Goal: Task Accomplishment & Management: Manage account settings

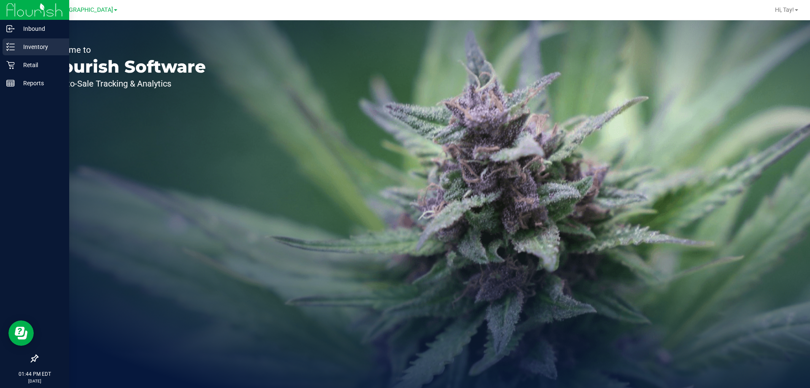
click at [39, 45] on p "Inventory" at bounding box center [40, 47] width 51 height 10
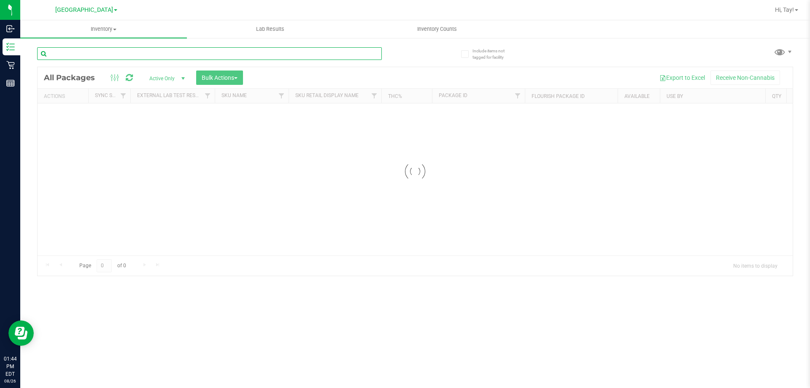
drag, startPoint x: 88, startPoint y: 51, endPoint x: 69, endPoint y: 46, distance: 19.4
click at [87, 51] on input "text" at bounding box center [209, 53] width 345 height 13
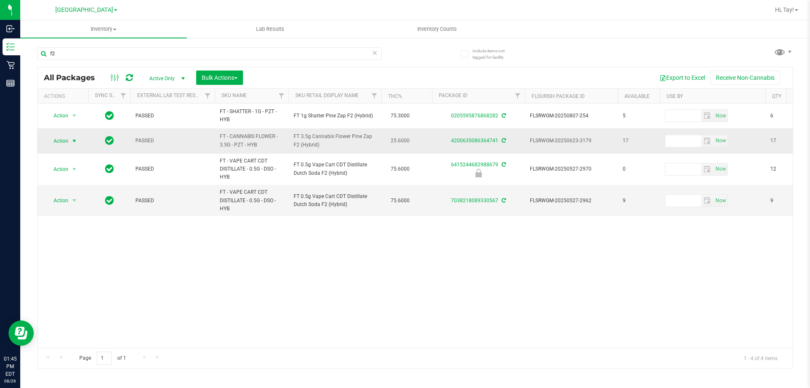
click at [60, 140] on span "Action" at bounding box center [57, 141] width 23 height 12
click at [86, 225] on li "Print package label" at bounding box center [78, 230] width 65 height 13
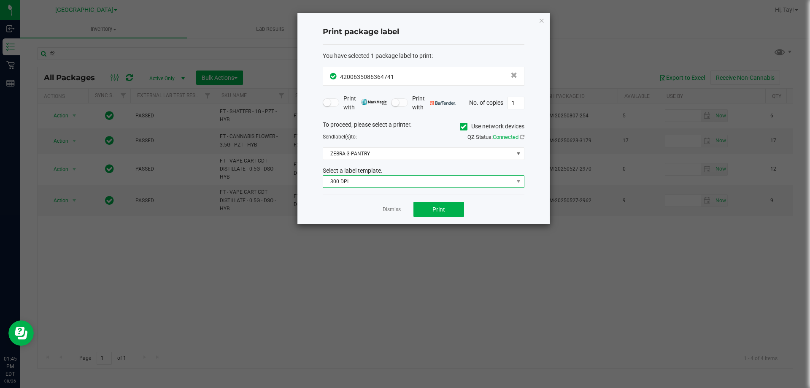
click at [360, 177] on span "300 DPI" at bounding box center [418, 182] width 190 height 12
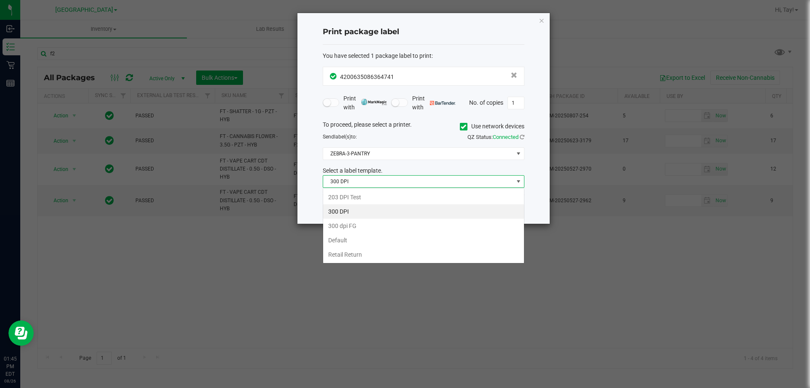
scroll to position [13, 202]
click at [361, 194] on li "203 DPI Test" at bounding box center [423, 197] width 201 height 14
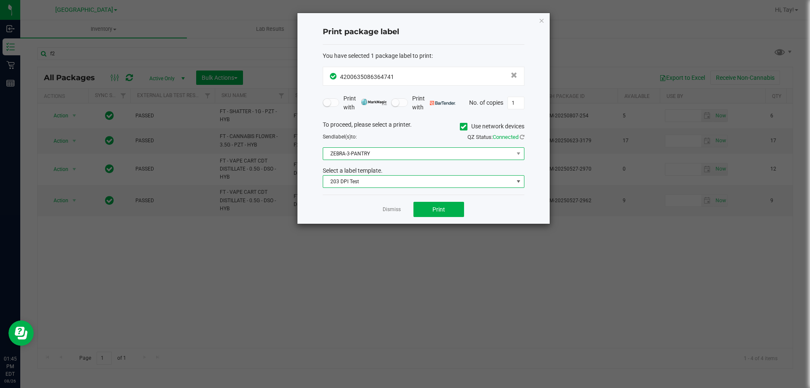
click at [370, 157] on span "ZEBRA-3-PANTRY" at bounding box center [418, 154] width 190 height 12
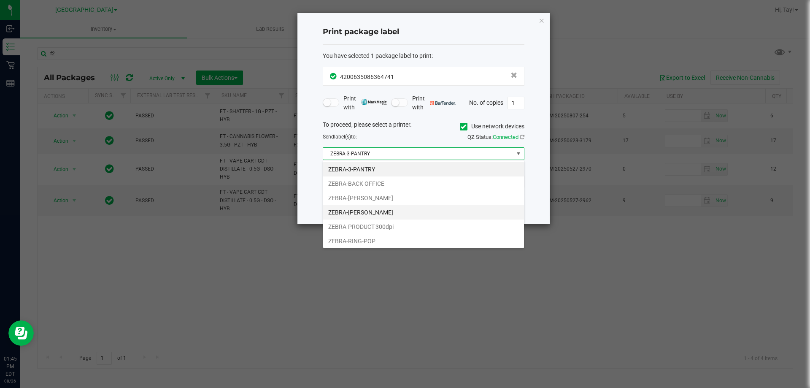
click at [390, 212] on li "ZEBRA-[PERSON_NAME]" at bounding box center [423, 212] width 201 height 14
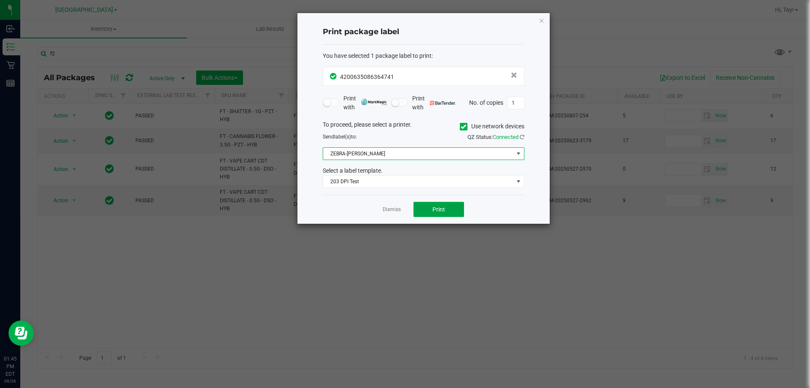
click at [428, 210] on button "Print" at bounding box center [439, 209] width 51 height 15
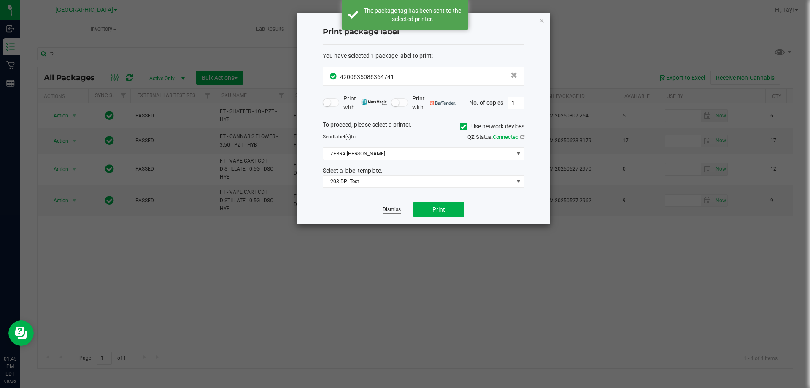
click at [395, 210] on link "Dismiss" at bounding box center [392, 209] width 18 height 7
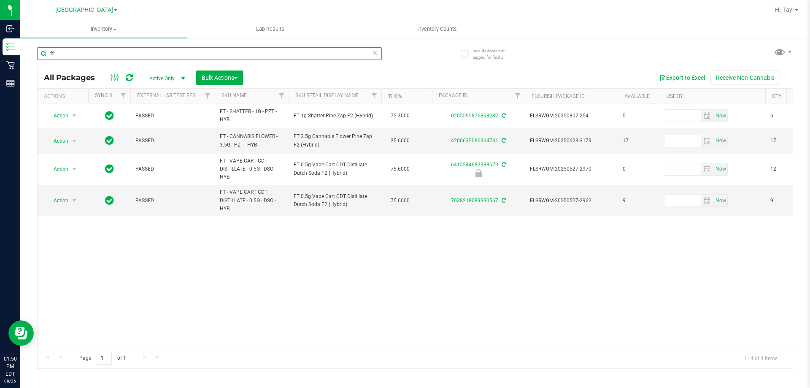
click at [135, 54] on input "f2" at bounding box center [209, 53] width 345 height 13
click at [134, 54] on input "f2" at bounding box center [209, 53] width 345 height 13
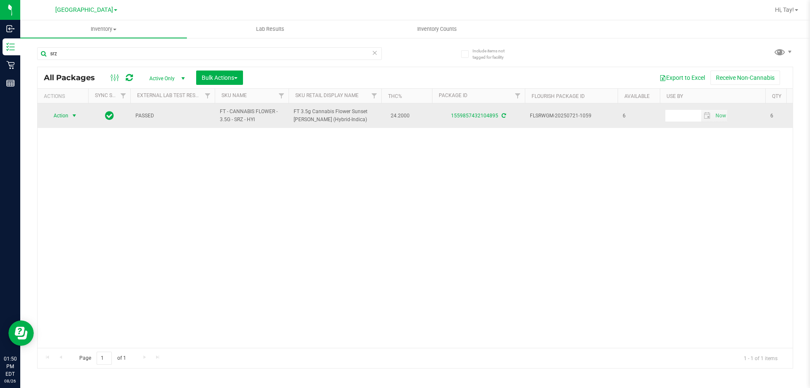
click at [55, 118] on span "Action" at bounding box center [57, 116] width 23 height 12
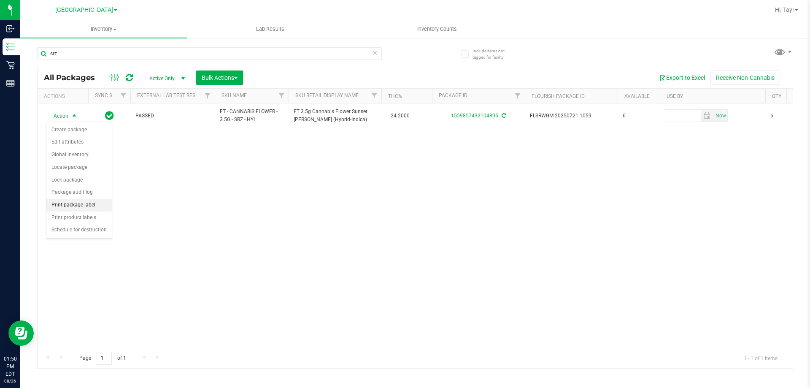
click at [89, 206] on li "Print package label" at bounding box center [78, 205] width 65 height 13
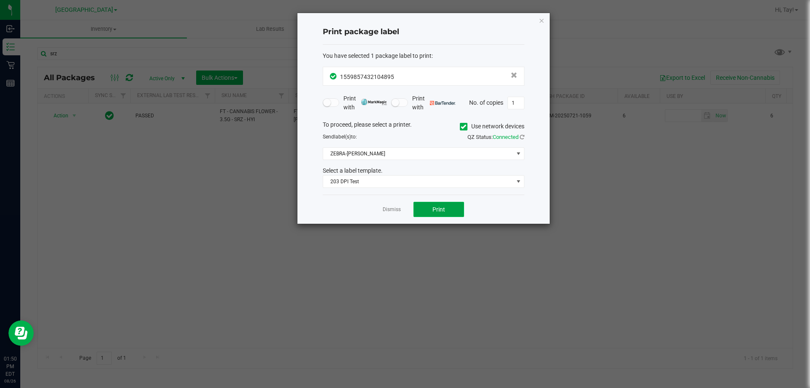
click at [443, 204] on button "Print" at bounding box center [439, 209] width 51 height 15
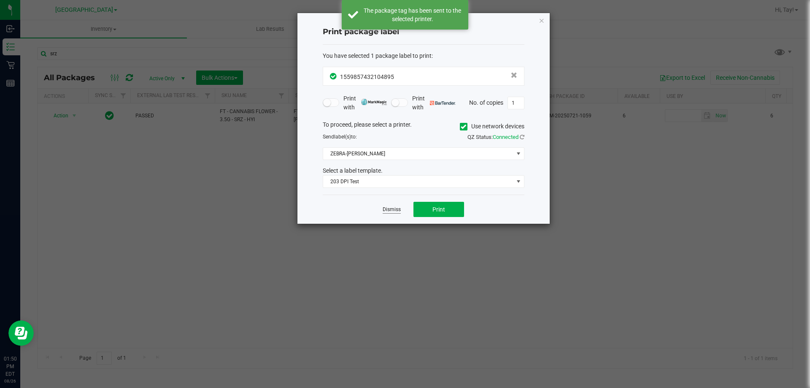
click at [393, 211] on link "Dismiss" at bounding box center [392, 209] width 18 height 7
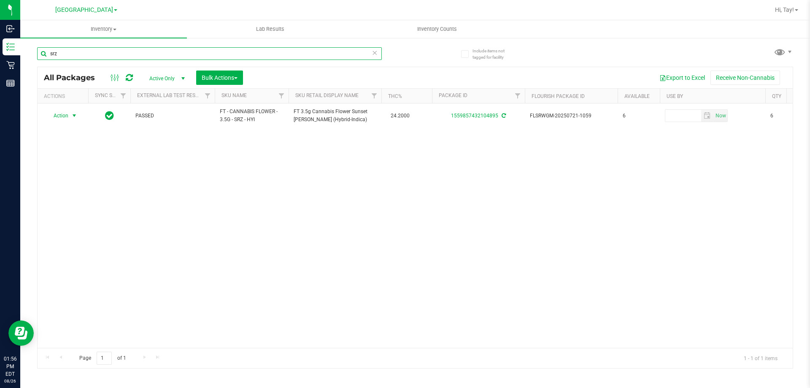
click at [137, 56] on input "srz" at bounding box center [209, 53] width 345 height 13
click at [136, 54] on input "srz" at bounding box center [209, 53] width 345 height 13
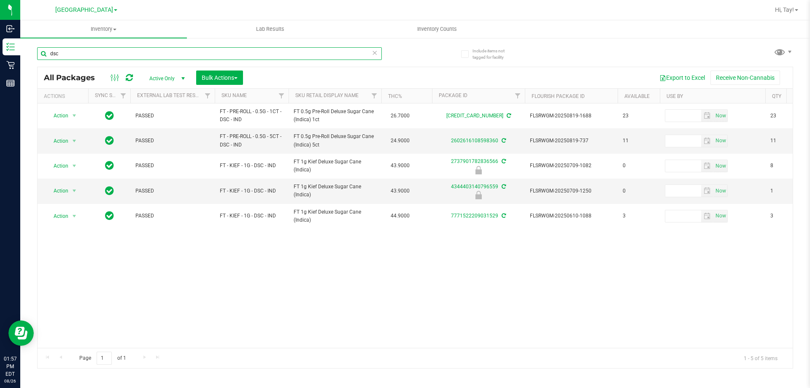
click at [205, 50] on input "dsc" at bounding box center [209, 53] width 345 height 13
click at [204, 51] on input "dsc" at bounding box center [209, 53] width 345 height 13
type input "d"
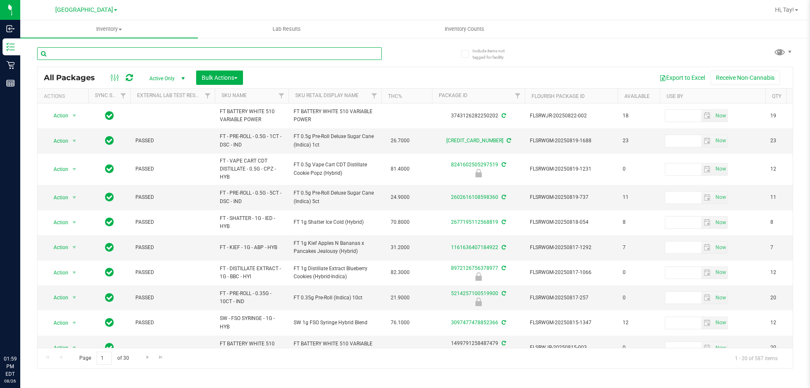
click at [225, 51] on input "text" at bounding box center [209, 53] width 345 height 13
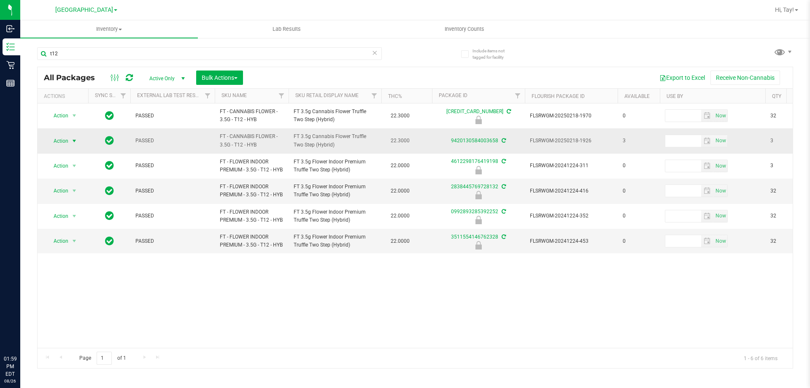
click at [73, 144] on span "select" at bounding box center [74, 141] width 7 height 7
click at [89, 230] on li "Print package label" at bounding box center [78, 230] width 65 height 13
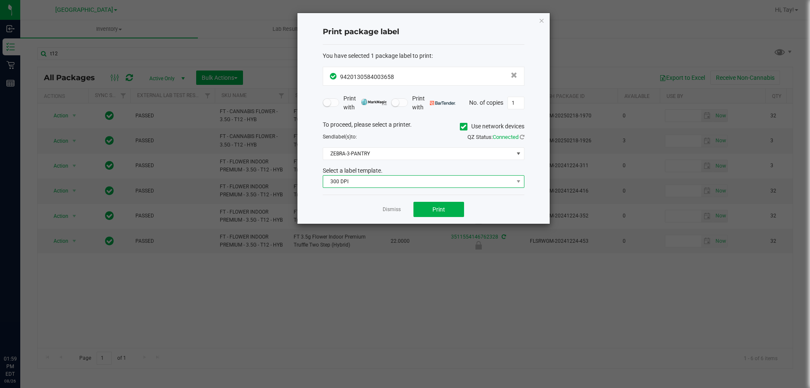
click at [407, 184] on span "300 DPI" at bounding box center [418, 182] width 190 height 12
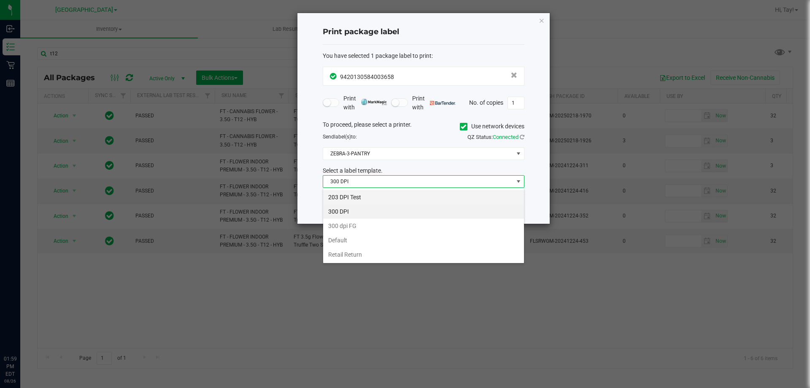
scroll to position [13, 202]
click at [379, 199] on li "203 DPI Test" at bounding box center [423, 197] width 201 height 14
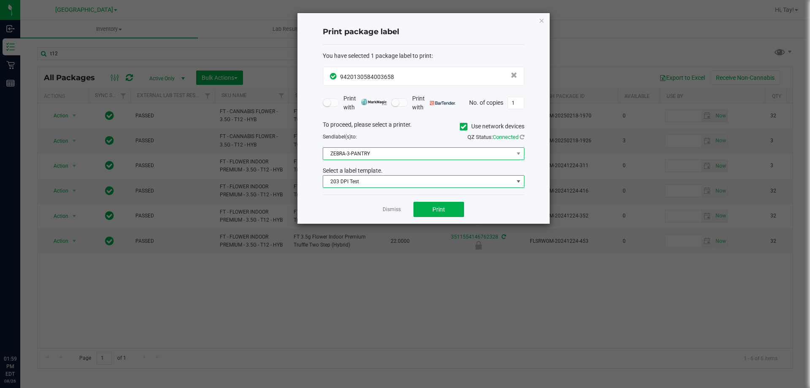
click at [380, 156] on span "ZEBRA-3-PANTRY" at bounding box center [418, 154] width 190 height 12
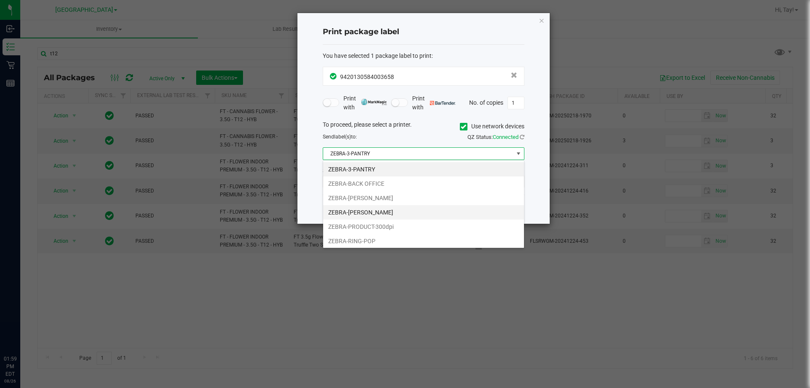
click at [395, 214] on li "ZEBRA-[PERSON_NAME]" at bounding box center [423, 212] width 201 height 14
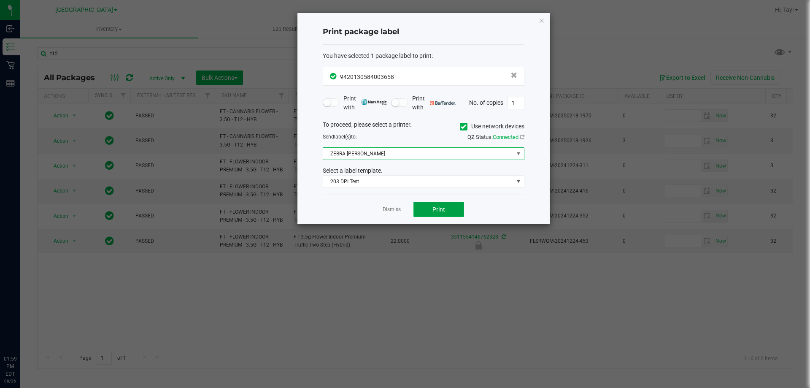
click at [435, 210] on span "Print" at bounding box center [439, 209] width 13 height 7
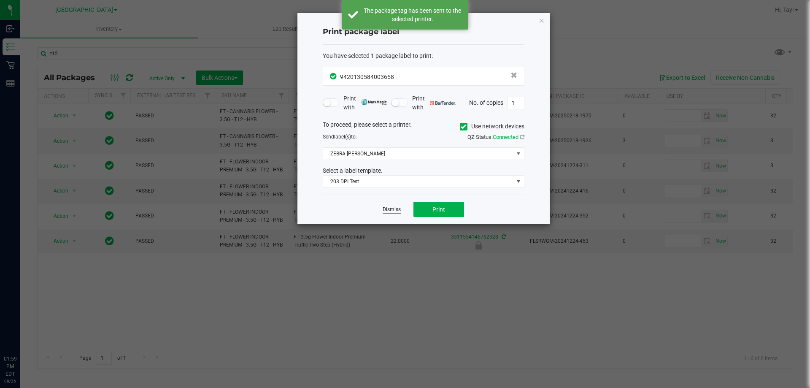
click at [397, 210] on link "Dismiss" at bounding box center [392, 209] width 18 height 7
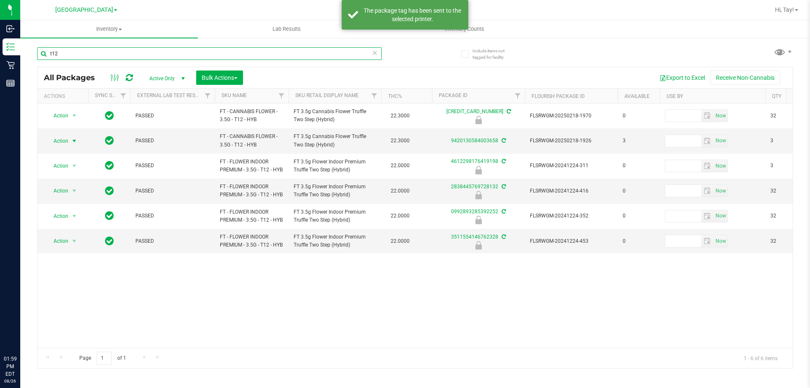
click at [154, 53] on input "t12" at bounding box center [209, 53] width 345 height 13
type input "t"
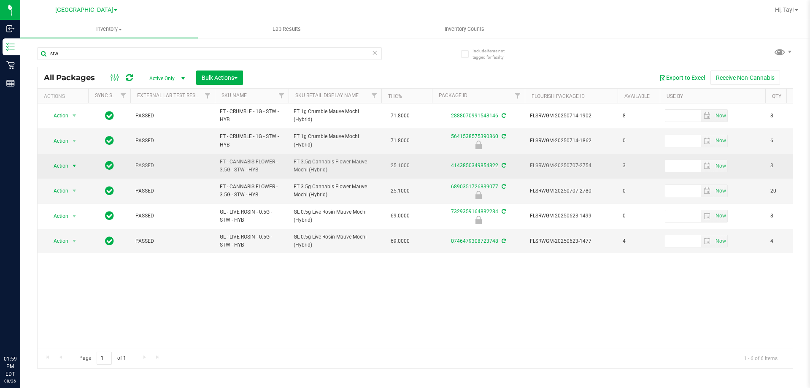
click at [77, 165] on span "select" at bounding box center [74, 166] width 11 height 12
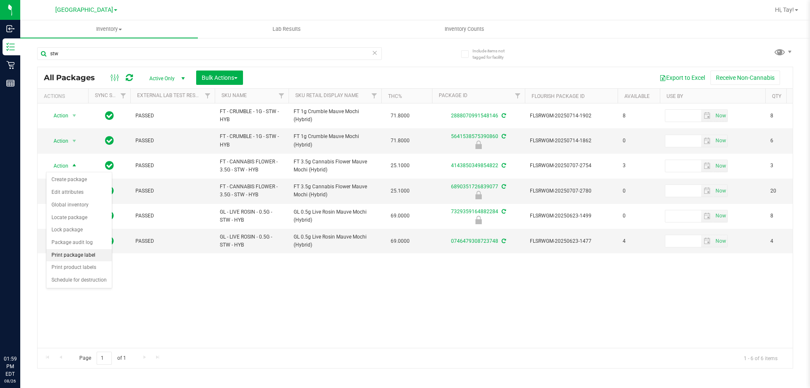
click at [88, 254] on li "Print package label" at bounding box center [78, 255] width 65 height 13
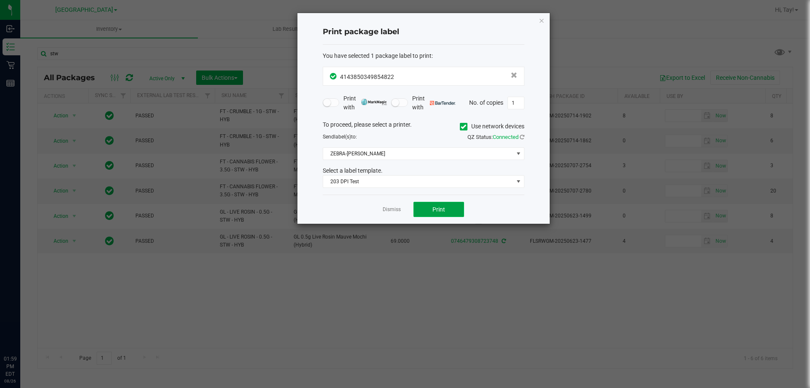
click at [443, 207] on span "Print" at bounding box center [439, 209] width 13 height 7
click at [392, 210] on link "Dismiss" at bounding box center [392, 209] width 18 height 7
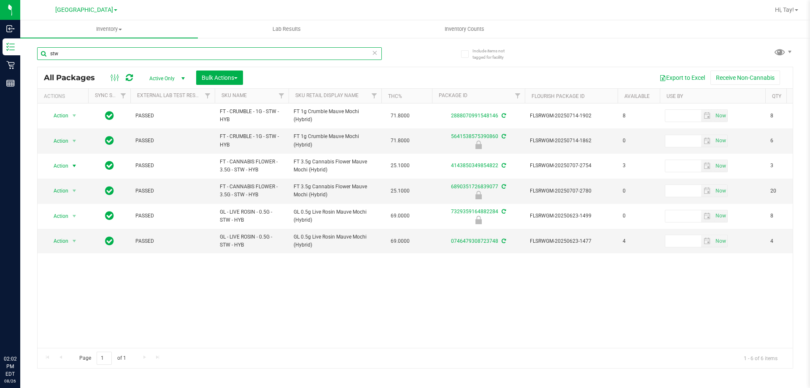
click at [290, 49] on input "stw" at bounding box center [209, 53] width 345 height 13
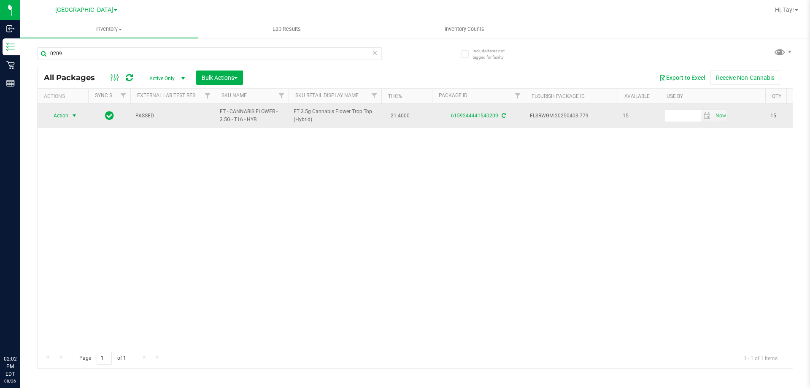
click at [62, 115] on span "Action" at bounding box center [57, 116] width 23 height 12
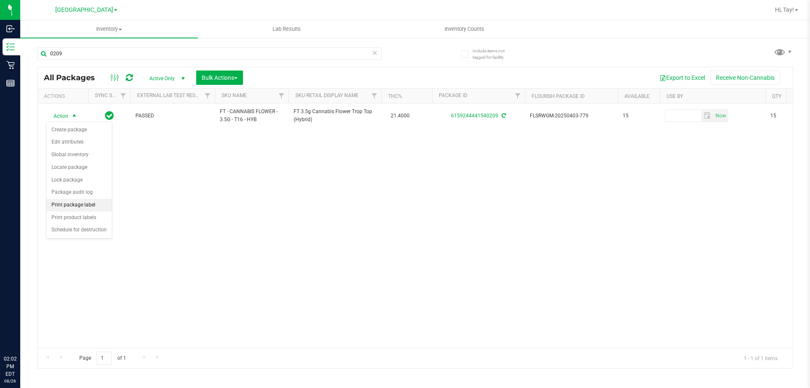
click at [88, 203] on li "Print package label" at bounding box center [78, 205] width 65 height 13
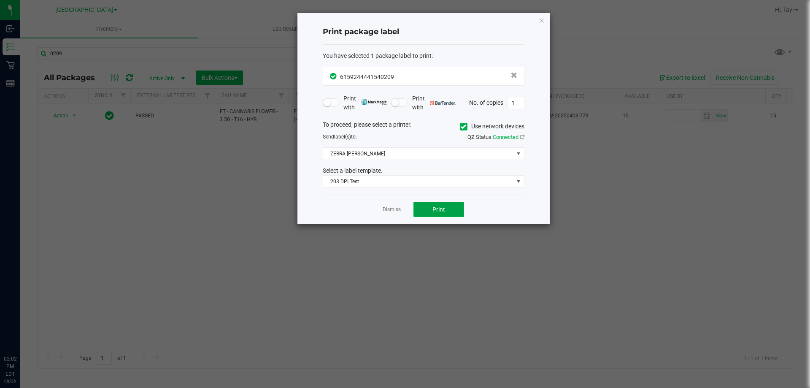
click at [434, 204] on button "Print" at bounding box center [439, 209] width 51 height 15
click at [387, 211] on link "Dismiss" at bounding box center [392, 209] width 18 height 7
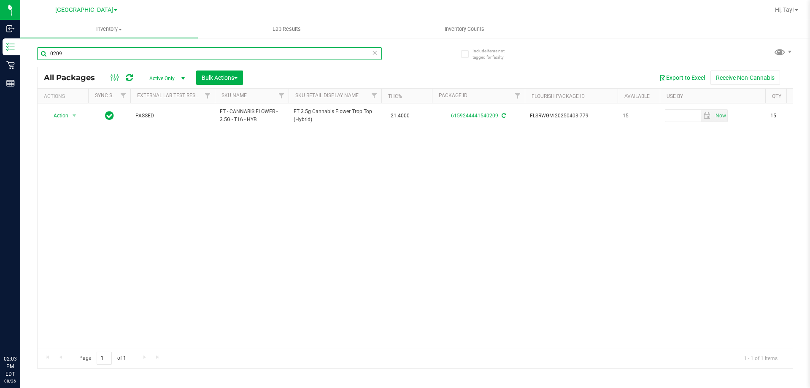
click at [310, 57] on input "0209" at bounding box center [209, 53] width 345 height 13
click at [311, 57] on input "0209" at bounding box center [209, 53] width 345 height 13
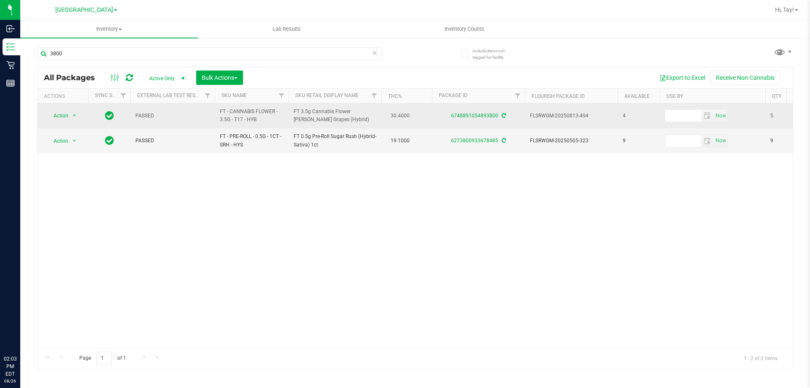
click at [49, 109] on td "Action Action Create package Edit attributes Global inventory Locate package Lo…" at bounding box center [63, 115] width 51 height 25
click at [54, 113] on span "Action" at bounding box center [57, 116] width 23 height 12
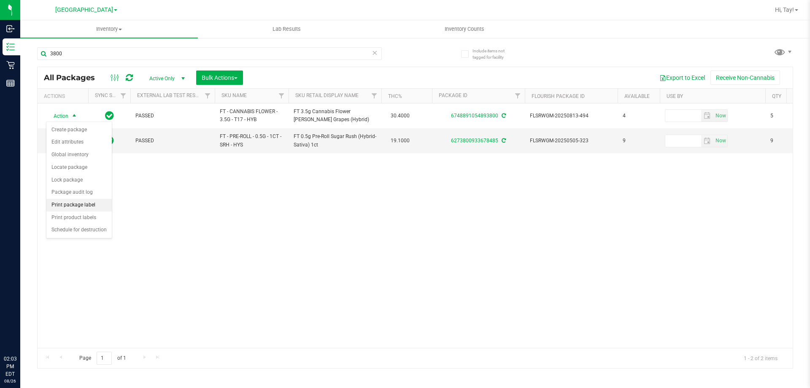
click at [81, 205] on li "Print package label" at bounding box center [78, 205] width 65 height 13
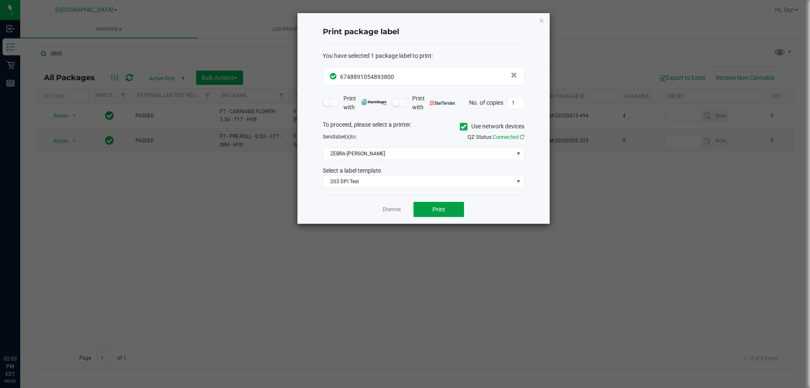
click at [417, 207] on button "Print" at bounding box center [439, 209] width 51 height 15
click at [397, 211] on link "Dismiss" at bounding box center [392, 209] width 18 height 7
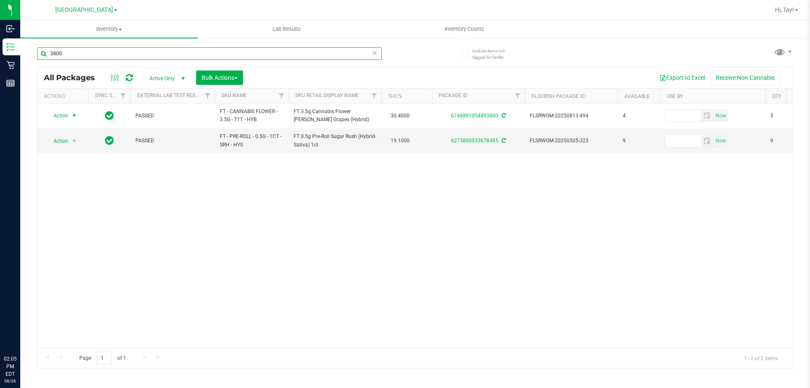
click at [195, 58] on input "3800" at bounding box center [209, 53] width 345 height 13
click at [195, 57] on input "3800" at bounding box center [209, 53] width 345 height 13
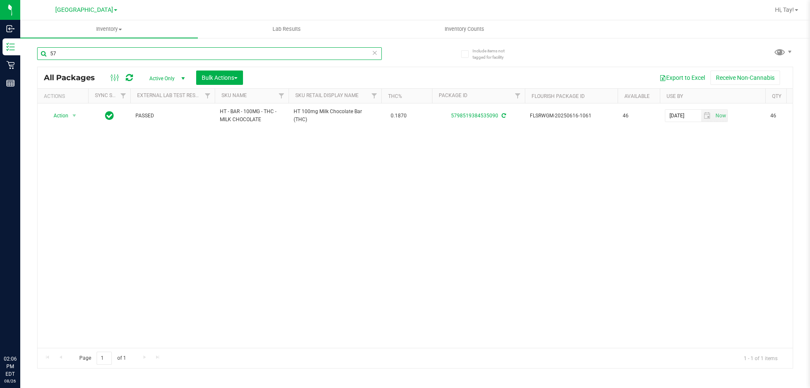
type input "5"
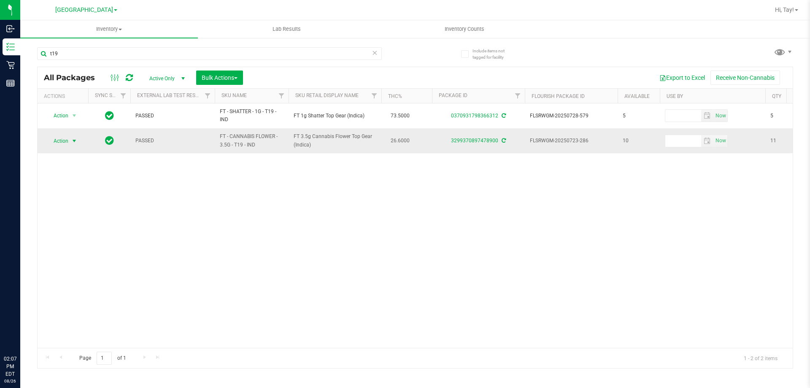
click at [78, 140] on span "select" at bounding box center [74, 141] width 7 height 7
click at [84, 225] on li "Print package label" at bounding box center [78, 230] width 65 height 13
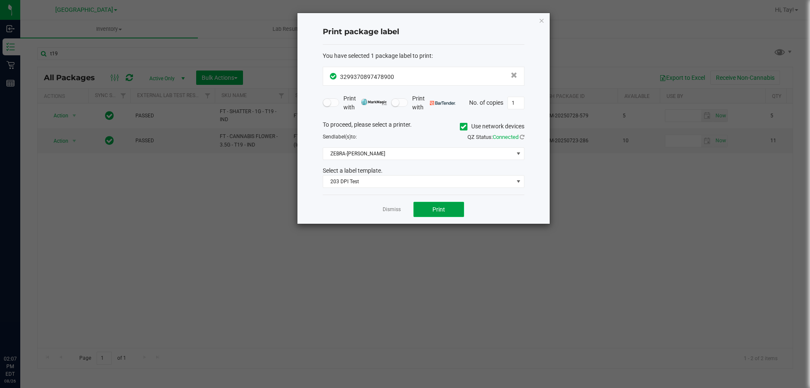
click at [432, 209] on button "Print" at bounding box center [439, 209] width 51 height 15
click at [392, 212] on link "Dismiss" at bounding box center [392, 209] width 18 height 7
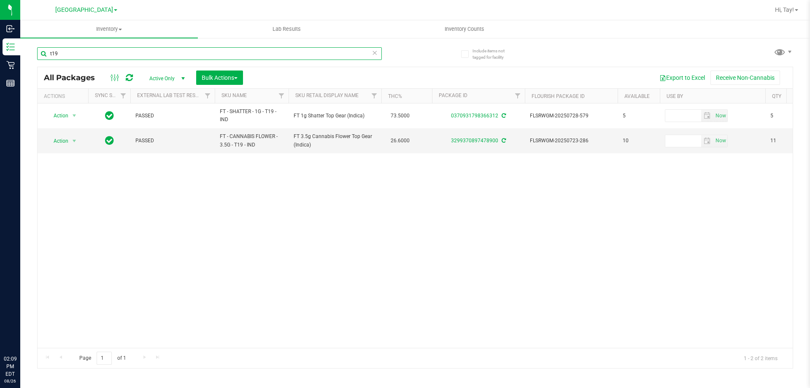
click at [240, 47] on input "t19" at bounding box center [209, 53] width 345 height 13
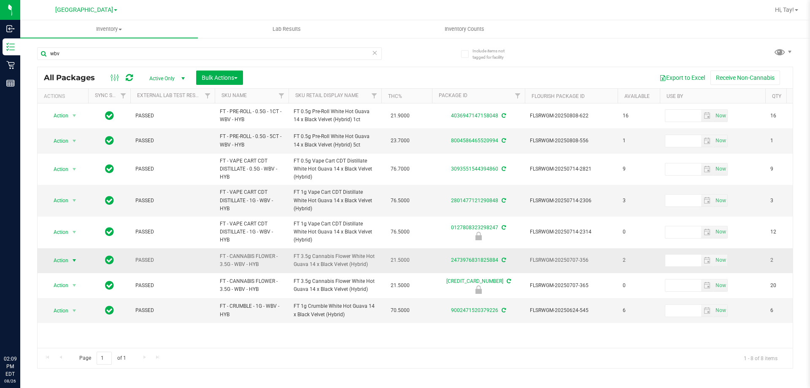
click at [67, 263] on span "Action" at bounding box center [57, 260] width 23 height 12
click at [88, 351] on li "Print package label" at bounding box center [78, 350] width 65 height 13
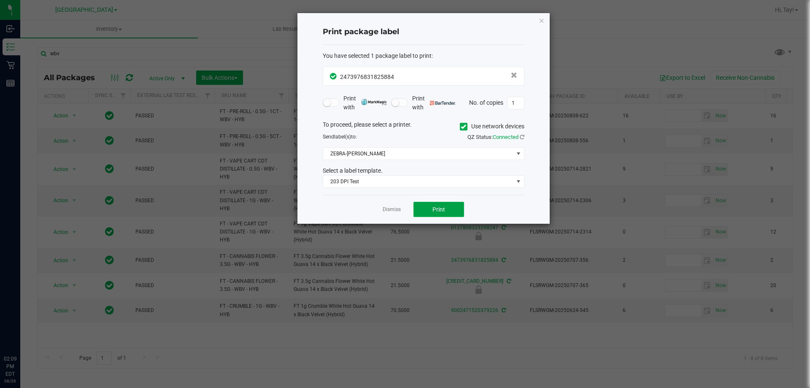
click at [451, 207] on button "Print" at bounding box center [439, 209] width 51 height 15
click at [395, 212] on link "Dismiss" at bounding box center [392, 209] width 18 height 7
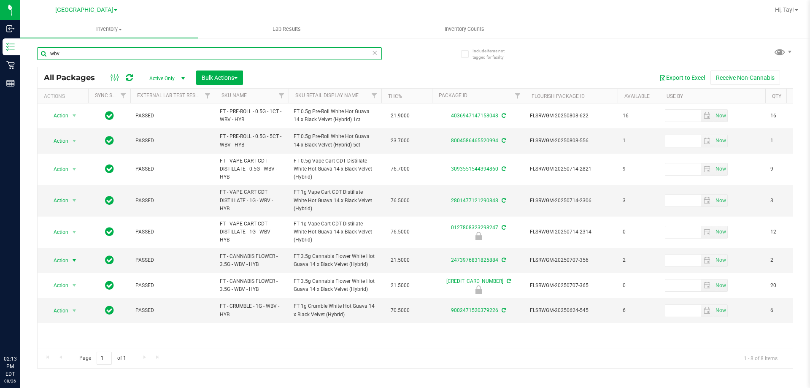
click at [150, 53] on input "wbv" at bounding box center [209, 53] width 345 height 13
type input "w"
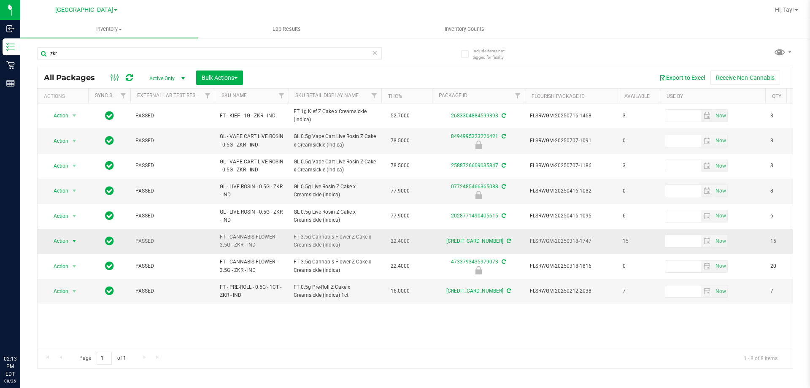
click at [70, 243] on span "select" at bounding box center [74, 241] width 11 height 12
click at [95, 333] on li "Print package label" at bounding box center [78, 330] width 65 height 13
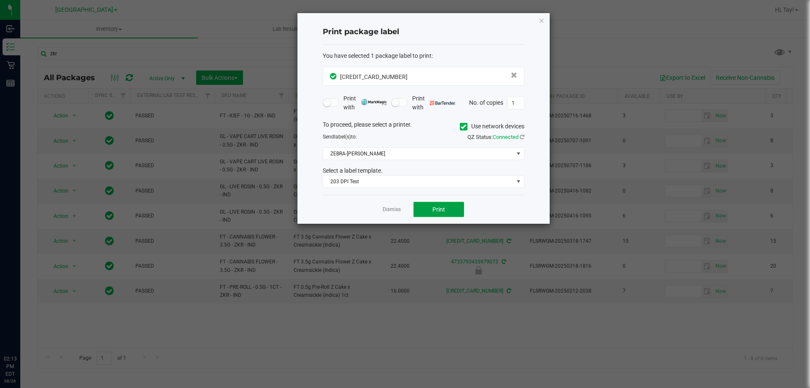
click at [440, 216] on button "Print" at bounding box center [439, 209] width 51 height 15
click at [385, 212] on link "Dismiss" at bounding box center [392, 209] width 18 height 7
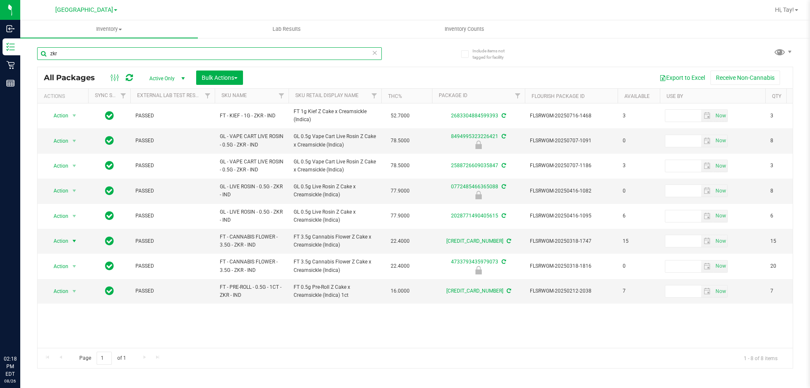
click at [76, 55] on input "zkr" at bounding box center [209, 53] width 345 height 13
type input "z"
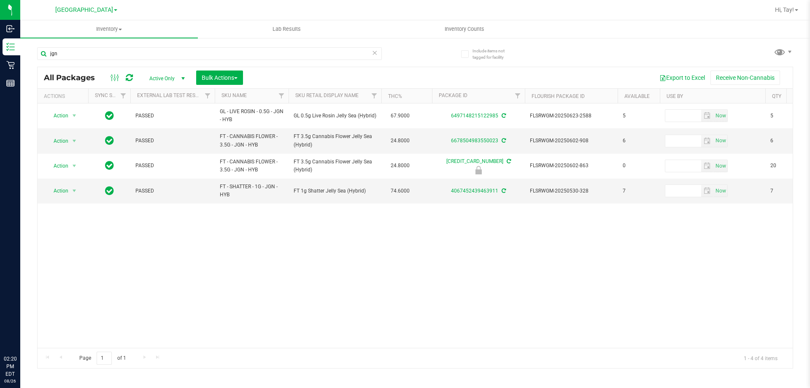
click at [364, 278] on div "Action Action Create package Edit attributes Global inventory Locate package Lo…" at bounding box center [415, 225] width 755 height 244
click at [86, 54] on input "jgn" at bounding box center [209, 53] width 345 height 13
type input "j"
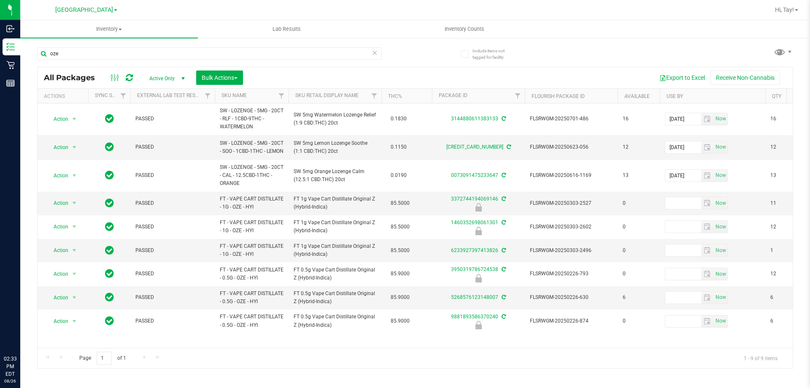
click at [360, 98] on th "Sku Retail Display Name" at bounding box center [335, 96] width 93 height 15
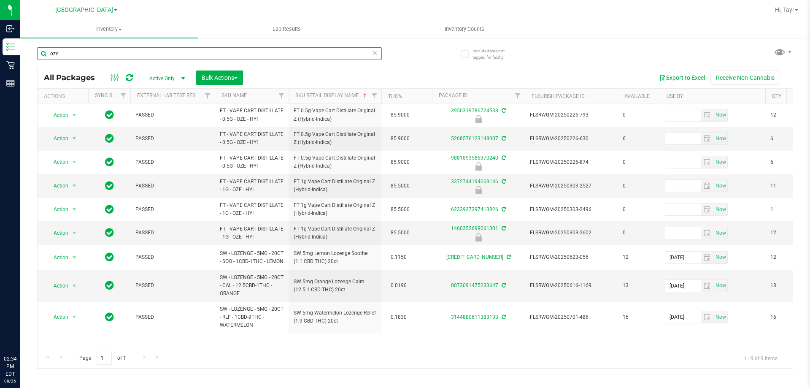
click at [304, 54] on input "oze" at bounding box center [209, 53] width 345 height 13
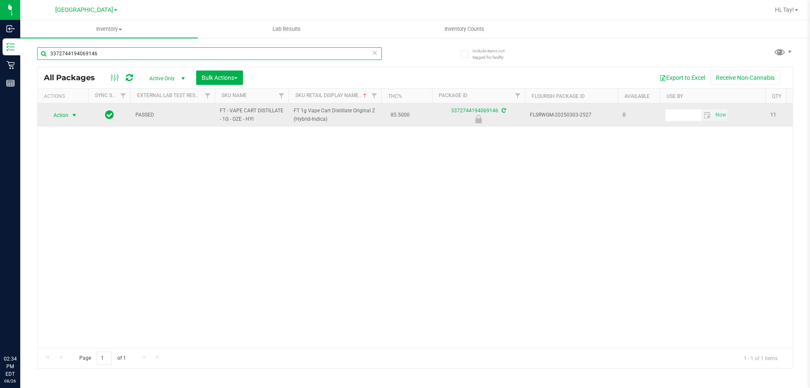
type input "3372744194069146"
click at [70, 114] on span "select" at bounding box center [74, 115] width 11 height 12
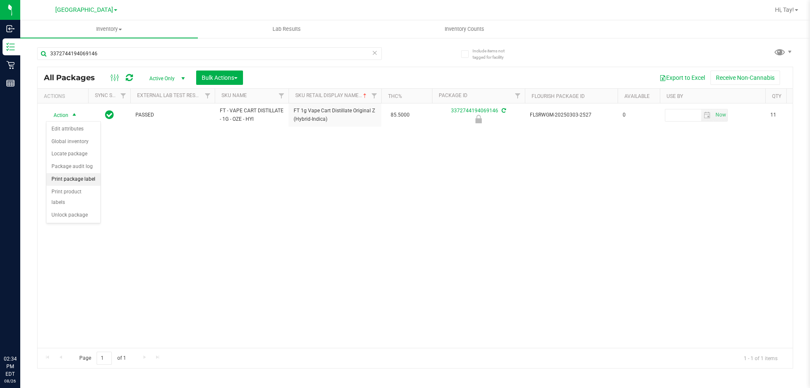
click at [86, 181] on li "Print package label" at bounding box center [73, 179] width 54 height 13
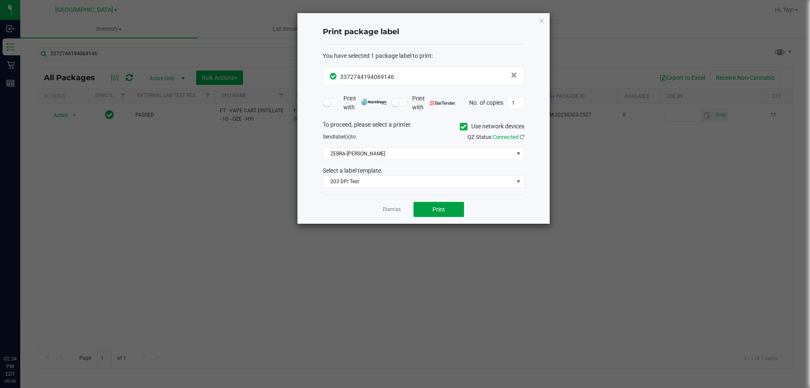
click at [421, 206] on button "Print" at bounding box center [439, 209] width 51 height 15
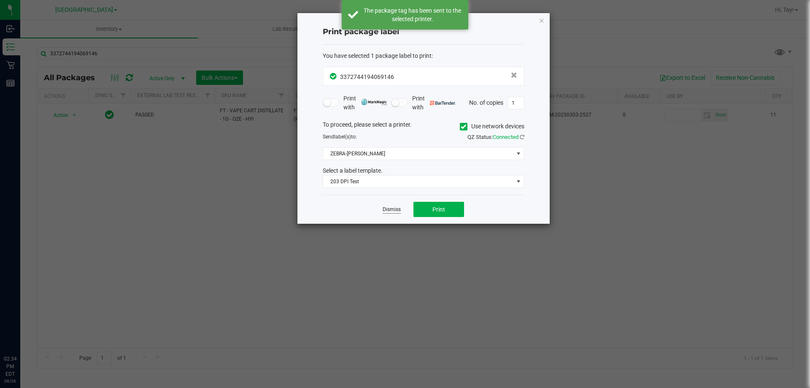
click at [396, 210] on link "Dismiss" at bounding box center [392, 209] width 18 height 7
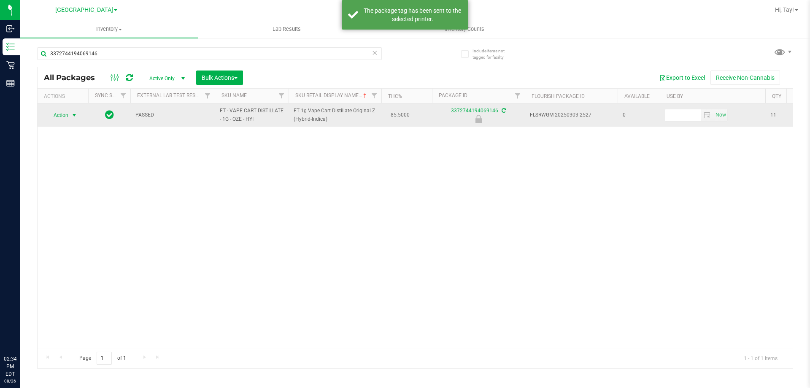
click at [60, 111] on span "Action" at bounding box center [57, 115] width 23 height 12
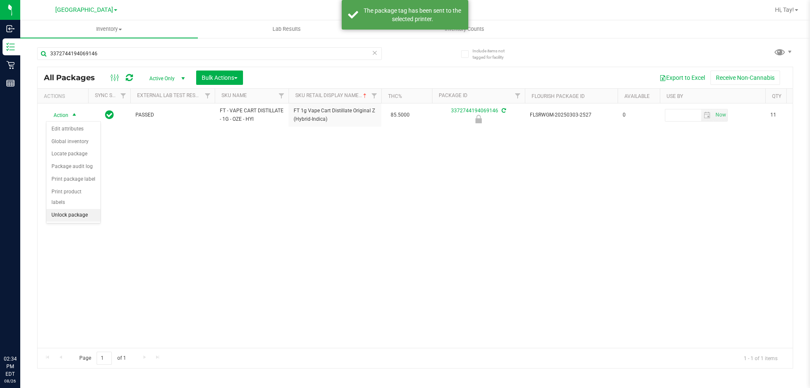
click at [84, 209] on li "Unlock package" at bounding box center [73, 215] width 54 height 13
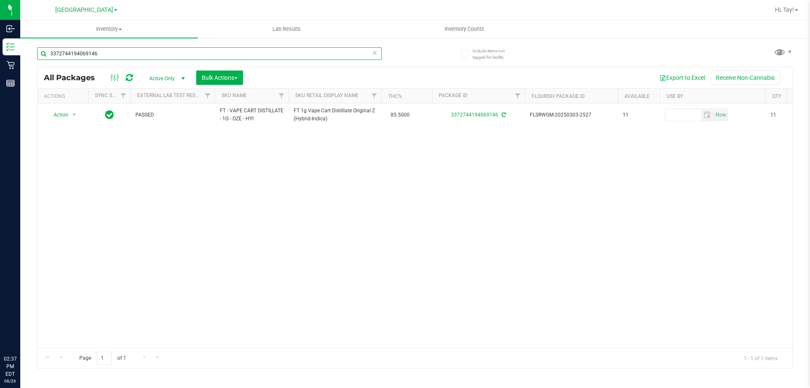
click at [135, 51] on input "3372744194069146" at bounding box center [209, 53] width 345 height 13
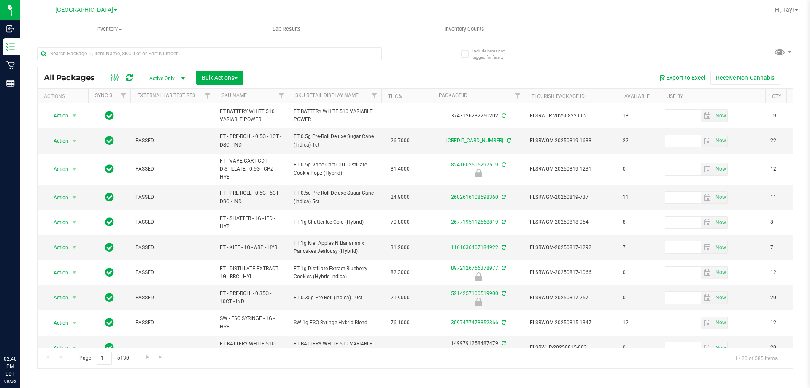
click at [362, 99] on th "Sku Retail Display Name" at bounding box center [335, 96] width 93 height 15
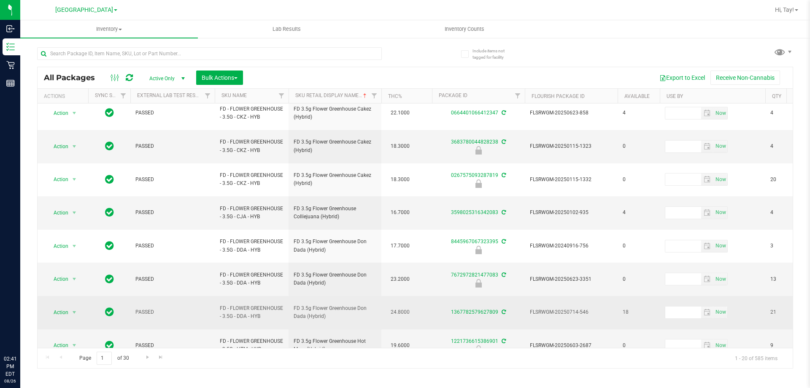
scroll to position [271, 0]
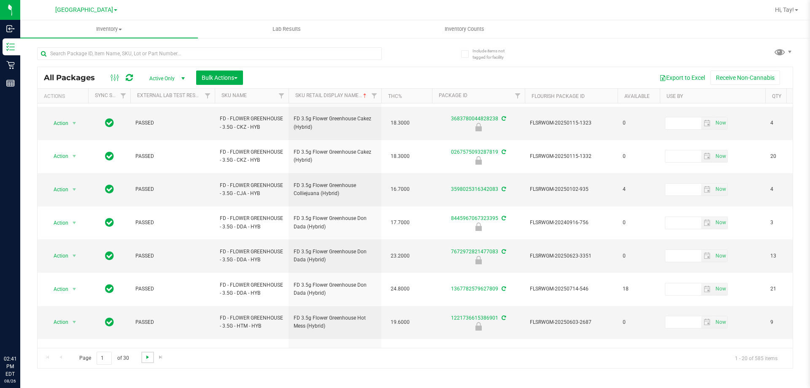
click at [147, 357] on span "Go to the next page" at bounding box center [147, 357] width 7 height 7
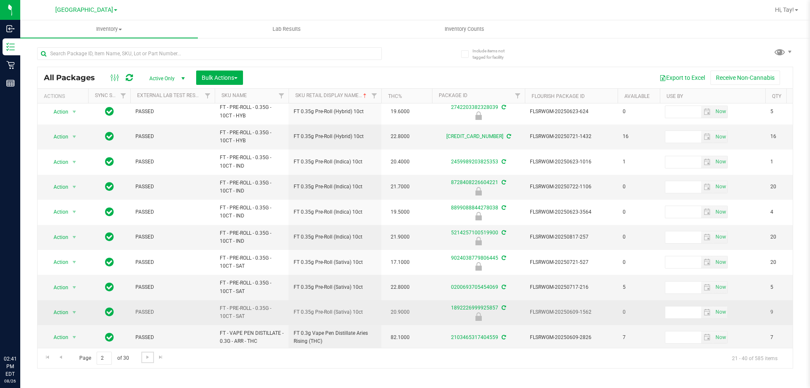
scroll to position [263, 0]
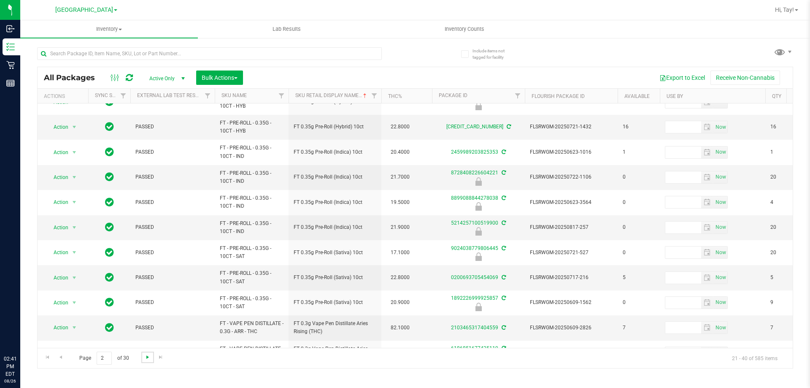
click at [147, 357] on span "Go to the next page" at bounding box center [147, 357] width 7 height 7
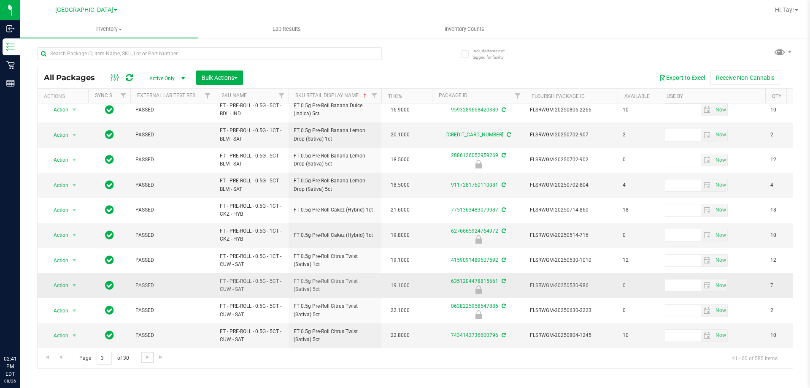
scroll to position [263, 0]
click at [147, 358] on span "Go to the next page" at bounding box center [147, 357] width 7 height 7
click at [152, 357] on link "Go to the next page" at bounding box center [147, 357] width 12 height 11
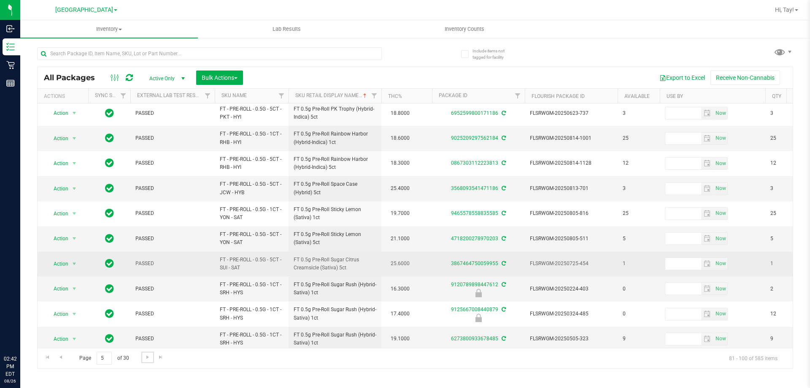
scroll to position [263, 0]
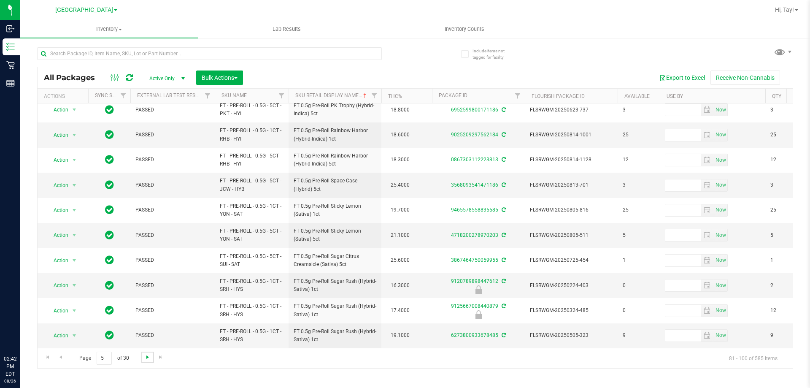
click at [149, 360] on span "Go to the next page" at bounding box center [147, 357] width 7 height 7
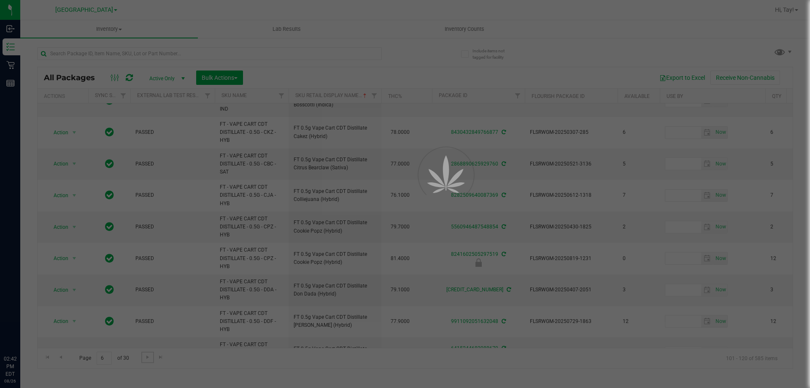
scroll to position [0, 0]
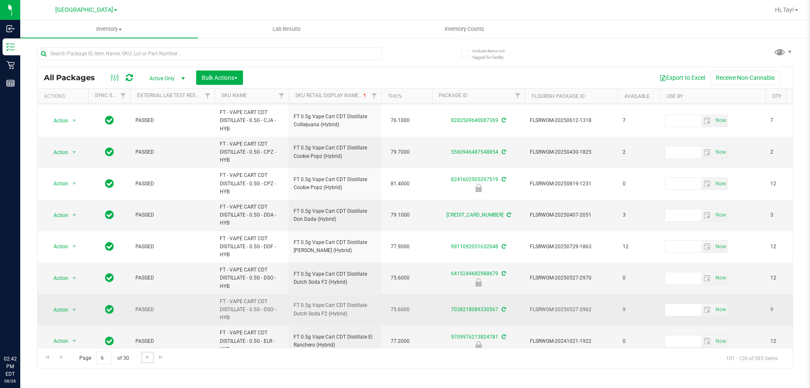
scroll to position [353, 0]
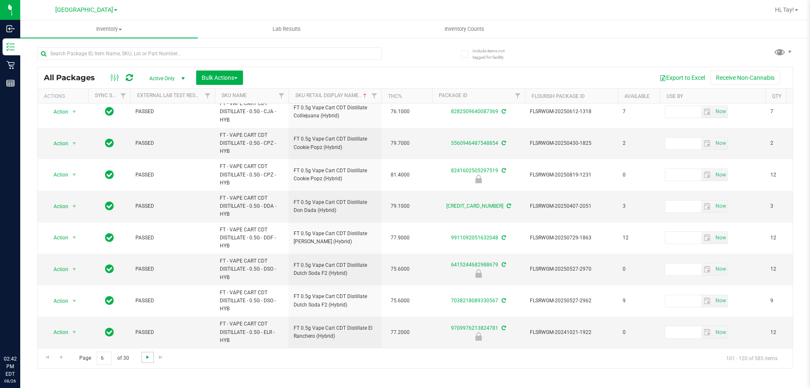
click at [147, 360] on span "Go to the next page" at bounding box center [147, 357] width 7 height 7
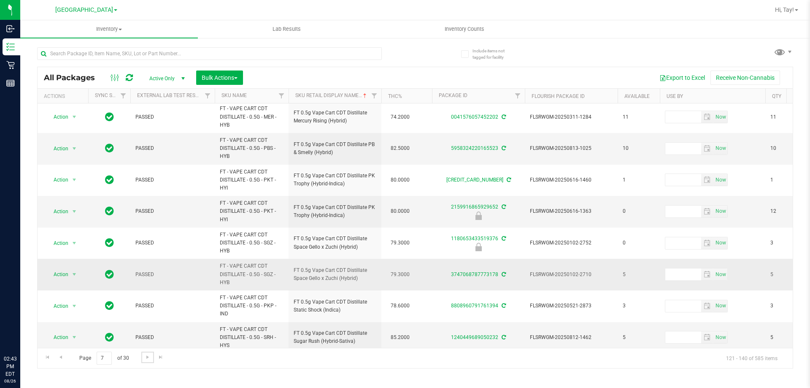
scroll to position [391, 0]
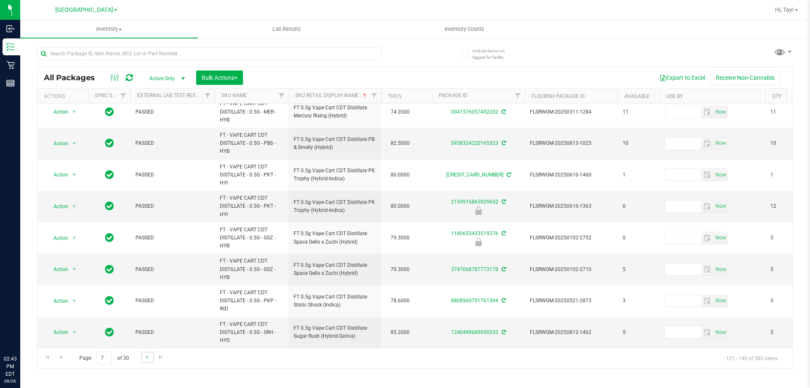
click at [151, 357] on link "Go to the next page" at bounding box center [147, 357] width 12 height 11
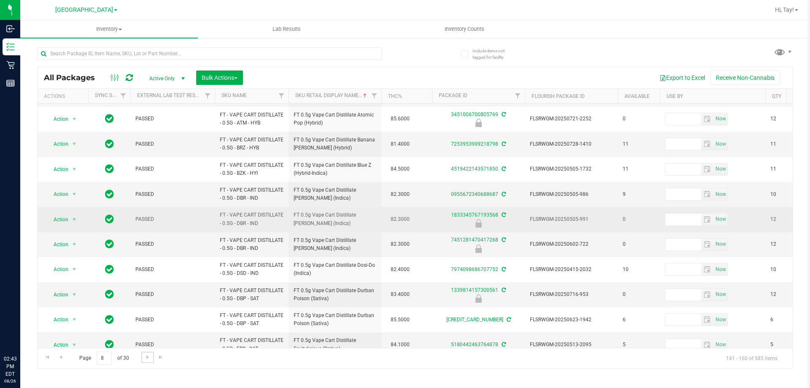
scroll to position [286, 0]
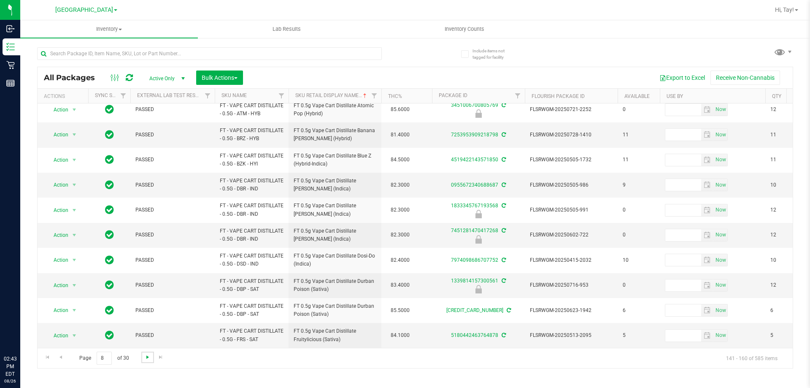
click at [149, 360] on span "Go to the next page" at bounding box center [147, 357] width 7 height 7
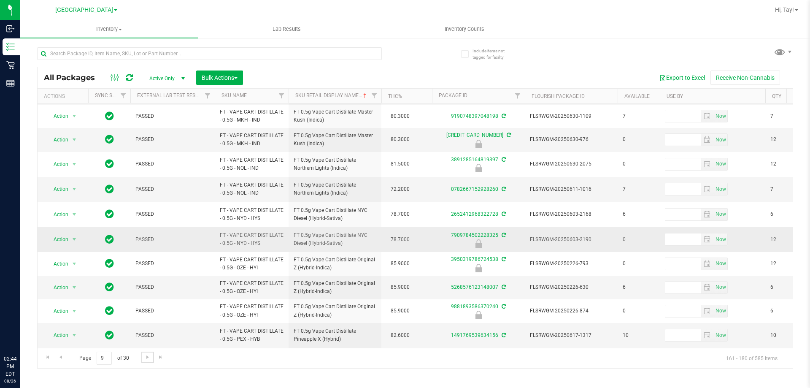
scroll to position [256, 0]
click at [152, 357] on link "Go to the next page" at bounding box center [147, 357] width 12 height 11
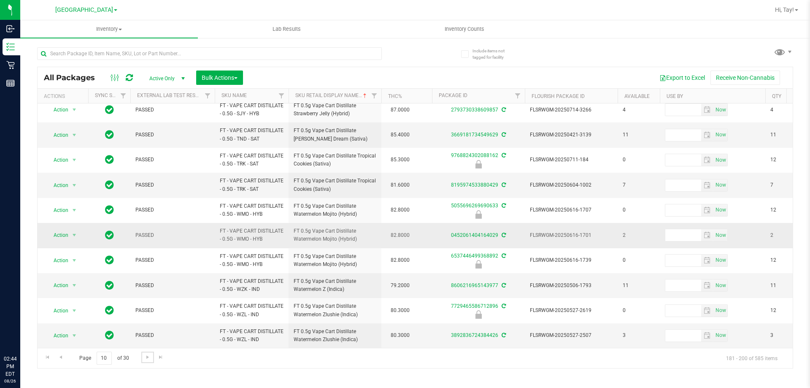
scroll to position [287, 0]
click at [148, 360] on span "Go to the next page" at bounding box center [147, 357] width 7 height 7
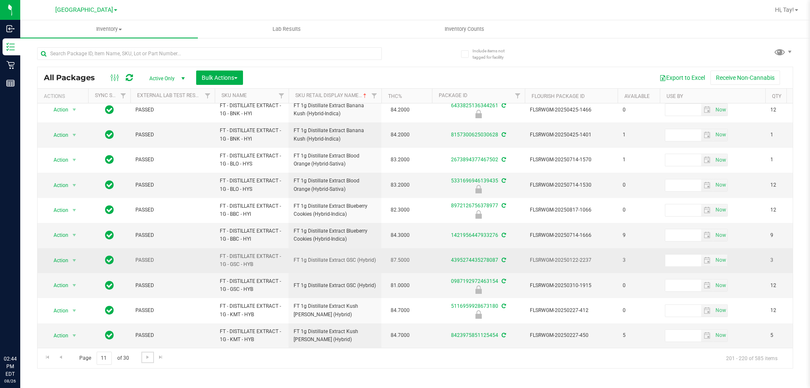
scroll to position [263, 0]
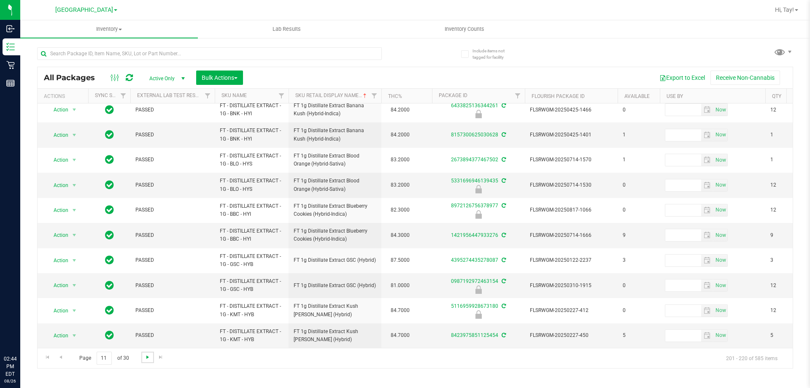
click at [148, 355] on span "Go to the next page" at bounding box center [147, 357] width 7 height 7
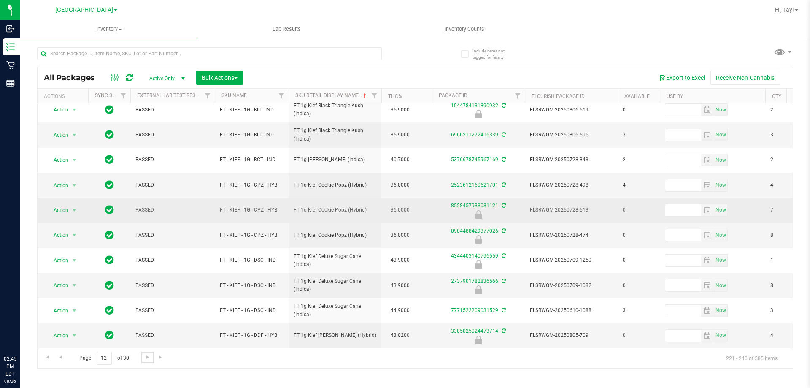
scroll to position [263, 0]
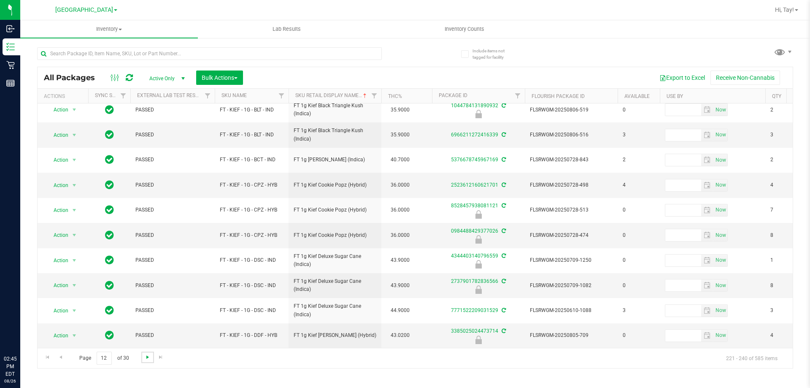
click at [146, 357] on span "Go to the next page" at bounding box center [147, 357] width 7 height 7
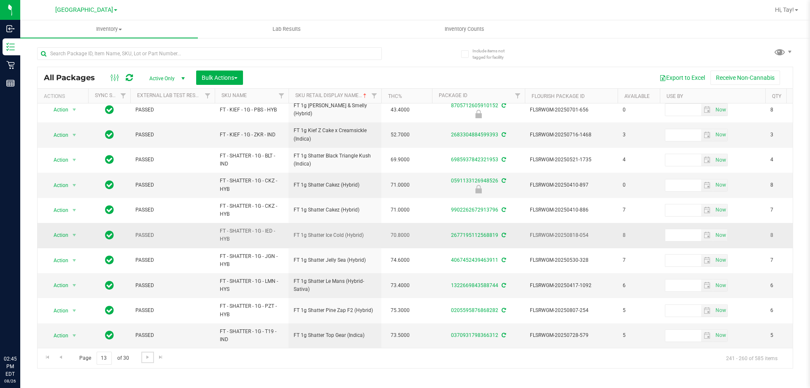
scroll to position [263, 0]
click at [144, 356] on span "Go to the next page" at bounding box center [147, 357] width 7 height 7
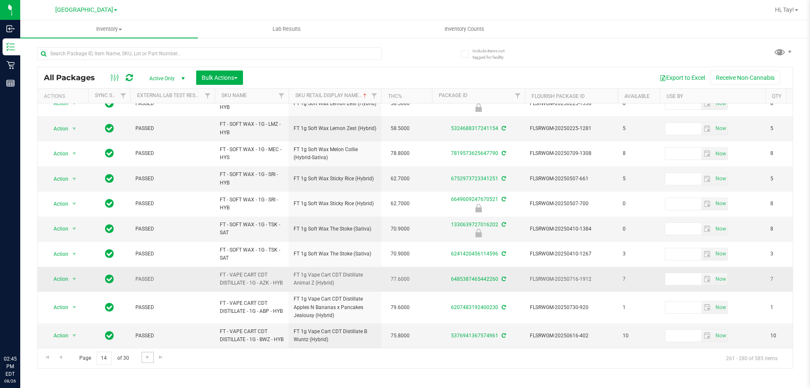
scroll to position [282, 0]
click at [150, 356] on span "Go to the next page" at bounding box center [147, 357] width 7 height 7
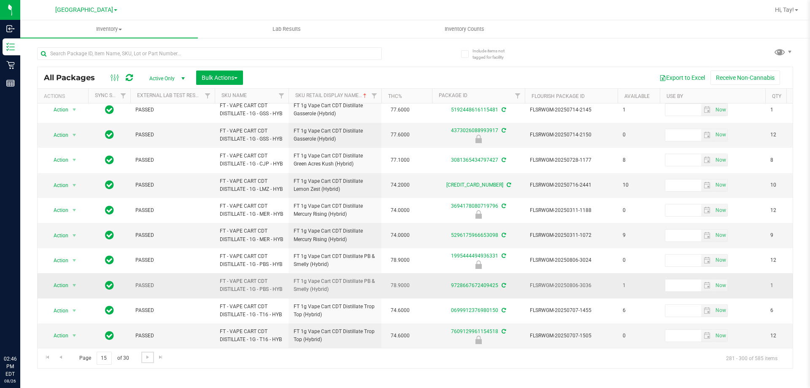
scroll to position [308, 0]
click at [149, 357] on span "Go to the next page" at bounding box center [147, 357] width 7 height 7
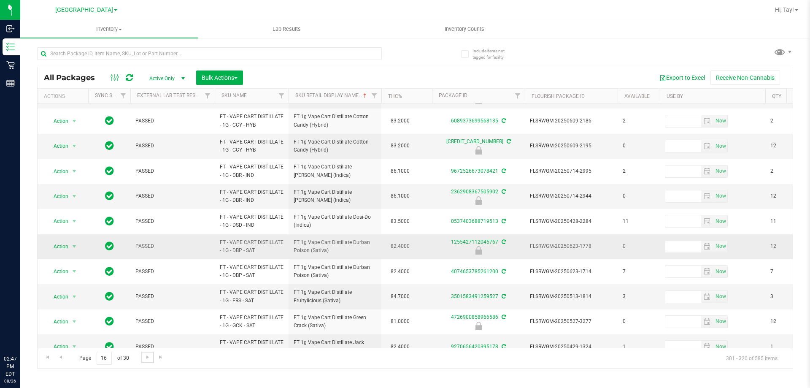
scroll to position [282, 0]
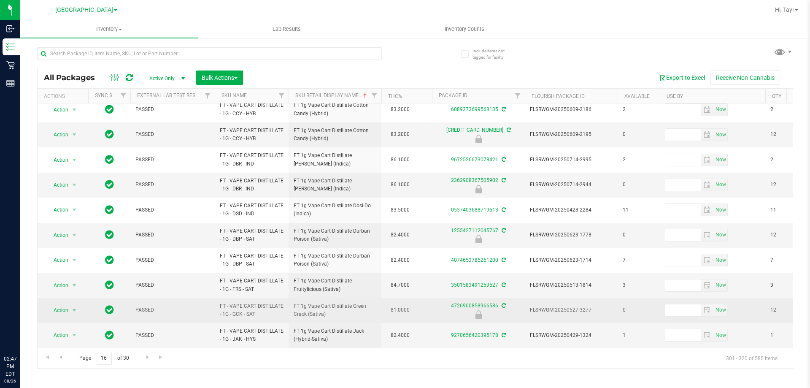
click at [433, 302] on div "4726900858966586" at bounding box center [478, 310] width 95 height 16
click at [72, 307] on span "select" at bounding box center [74, 310] width 7 height 7
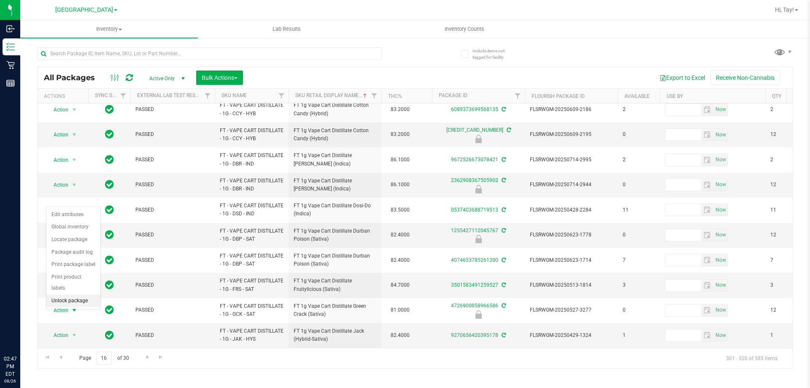
click at [57, 295] on li "Unlock package" at bounding box center [73, 301] width 54 height 13
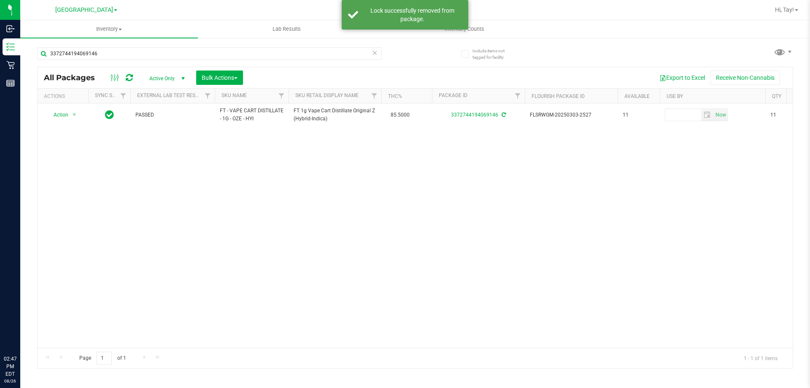
click at [363, 97] on th "Sku Retail Display Name" at bounding box center [335, 96] width 93 height 15
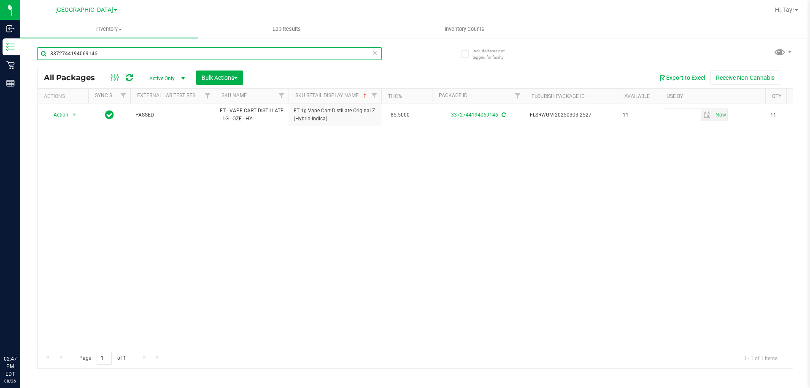
click at [115, 57] on input "3372744194069146" at bounding box center [209, 53] width 345 height 13
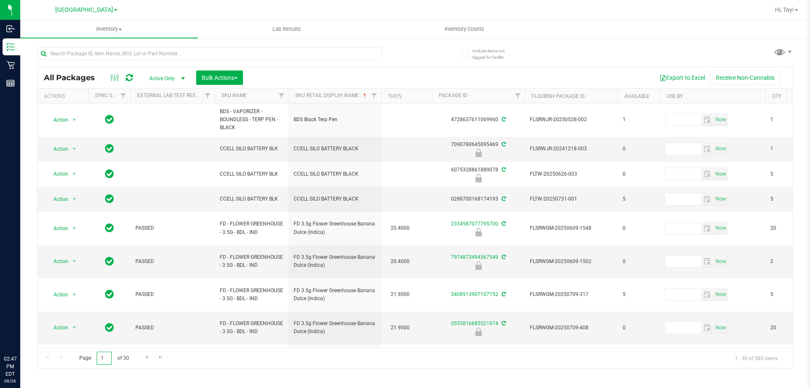
click at [104, 354] on input "1" at bounding box center [104, 358] width 15 height 13
type input "16"
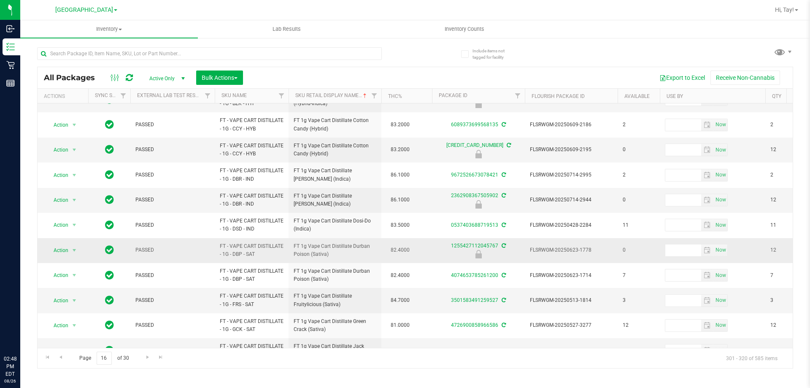
scroll to position [282, 0]
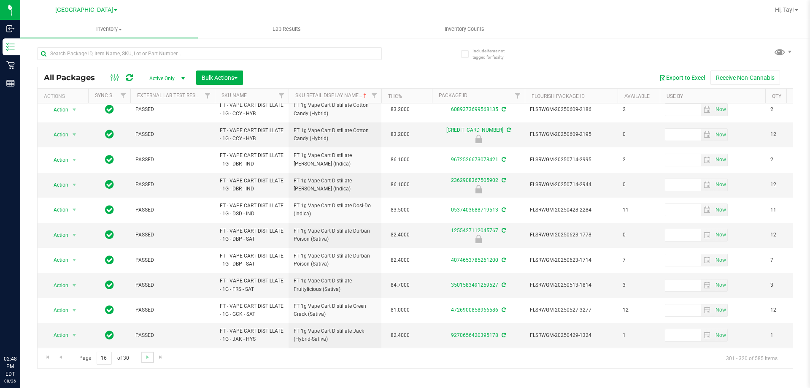
click at [147, 361] on link "Go to the next page" at bounding box center [147, 357] width 12 height 11
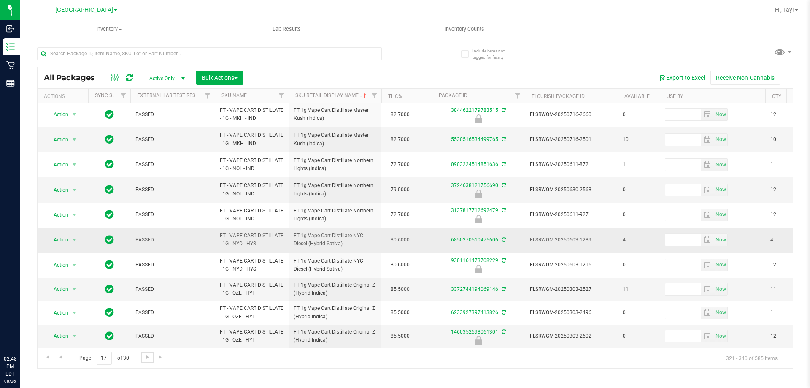
scroll to position [258, 0]
click at [146, 360] on span "Go to the next page" at bounding box center [147, 357] width 7 height 7
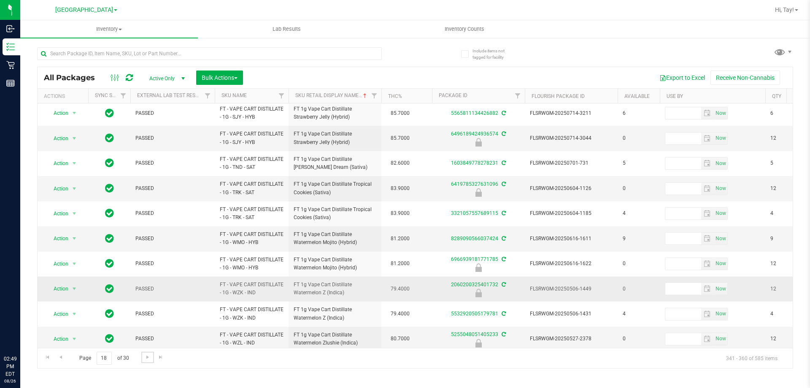
scroll to position [263, 0]
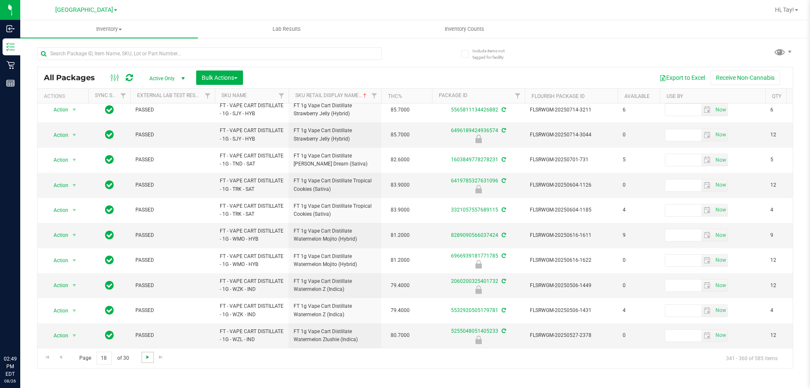
click at [146, 360] on span "Go to the next page" at bounding box center [147, 357] width 7 height 7
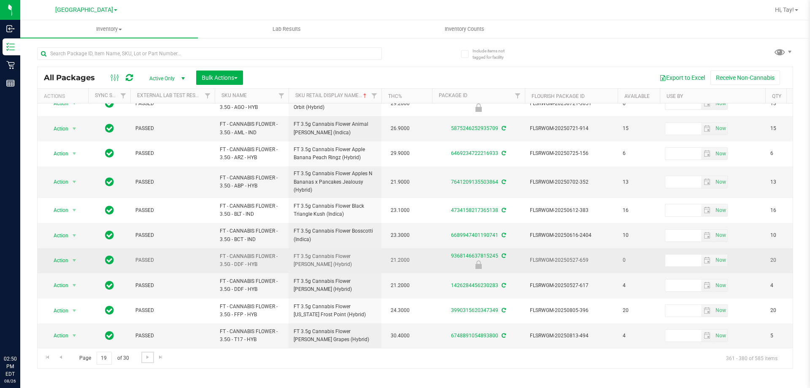
scroll to position [269, 0]
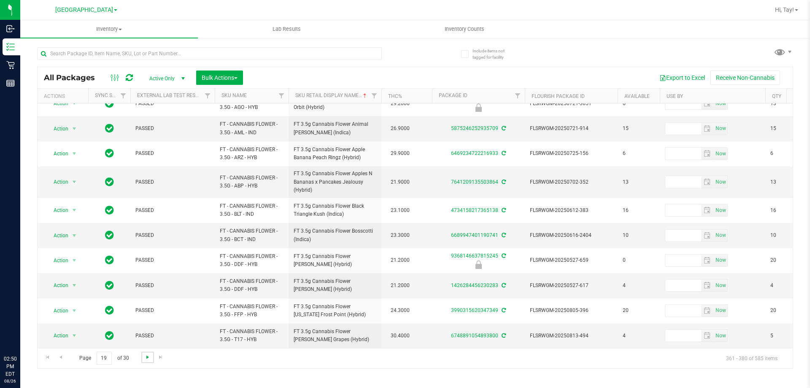
click at [146, 357] on span "Go to the next page" at bounding box center [147, 357] width 7 height 7
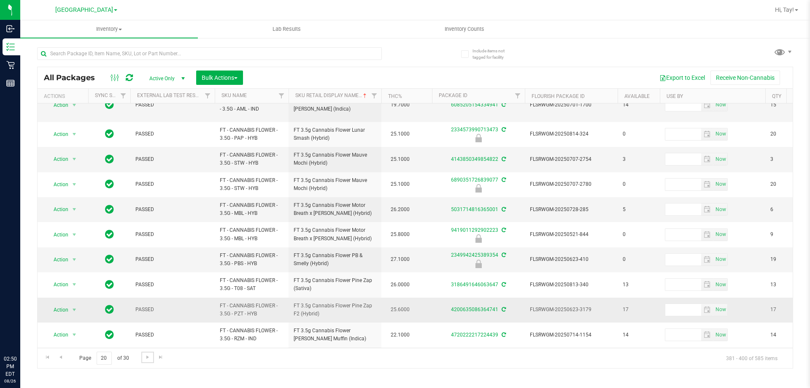
scroll to position [263, 0]
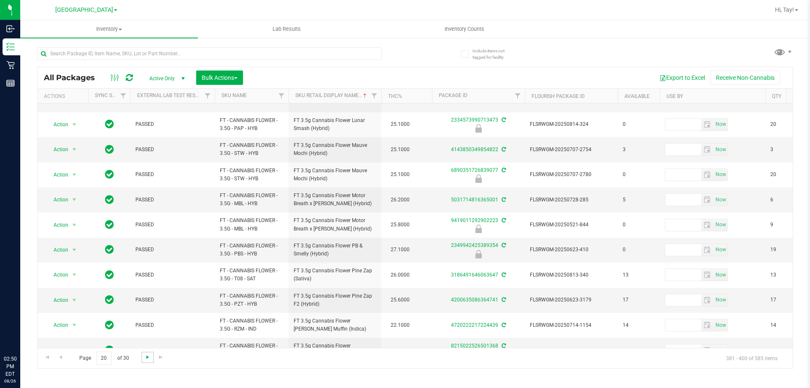
click at [145, 354] on span "Go to the next page" at bounding box center [147, 357] width 7 height 7
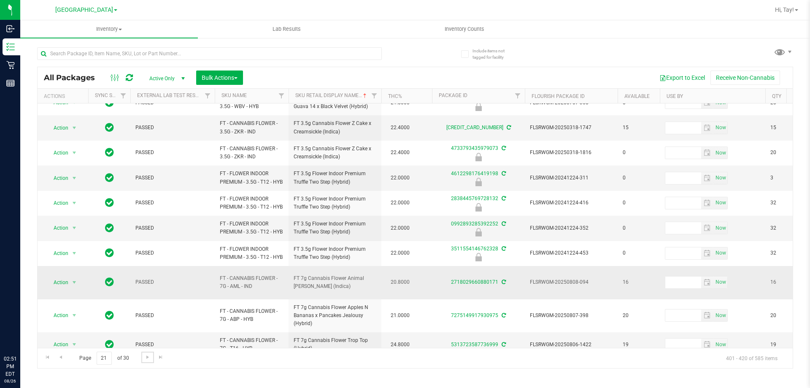
scroll to position [269, 0]
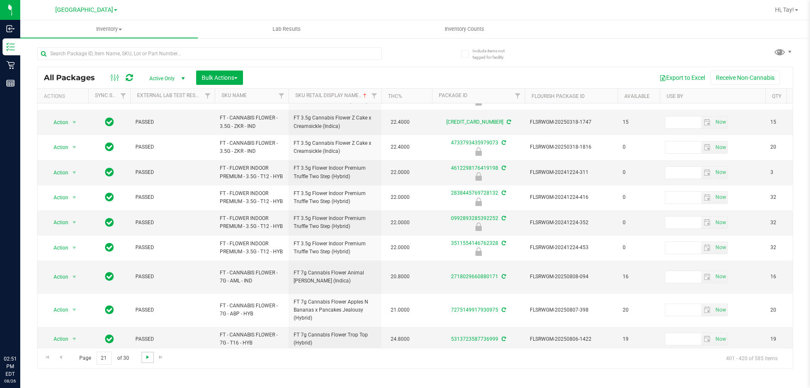
click at [146, 359] on span "Go to the next page" at bounding box center [147, 357] width 7 height 7
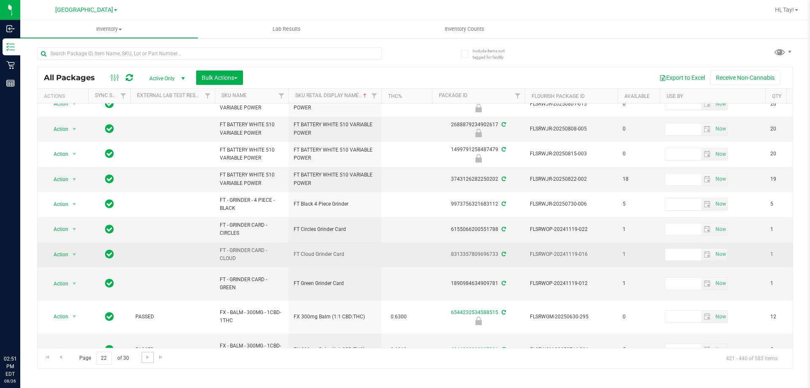
scroll to position [271, 0]
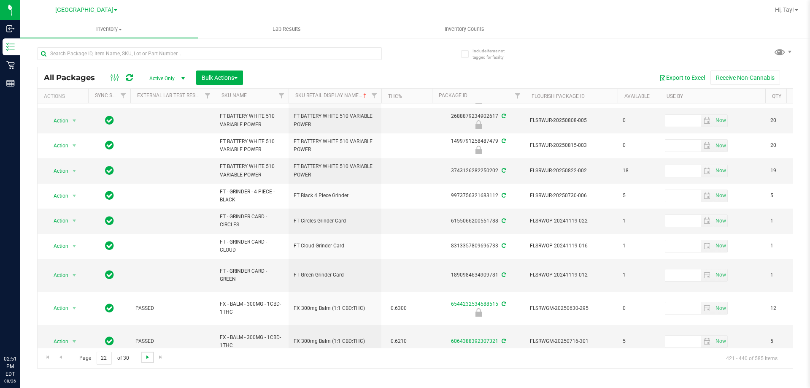
click at [146, 359] on span "Go to the next page" at bounding box center [147, 357] width 7 height 7
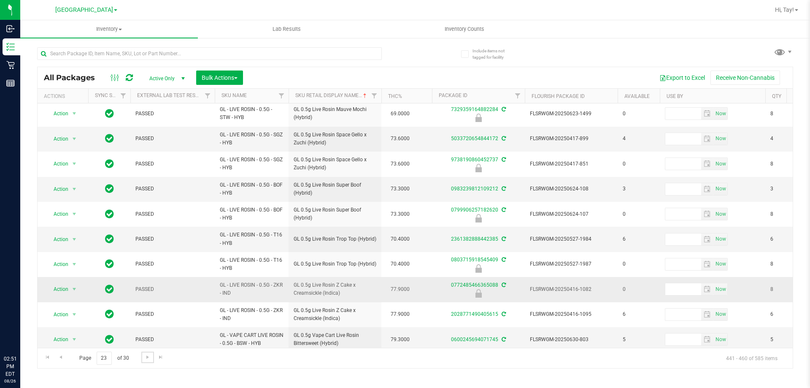
scroll to position [263, 0]
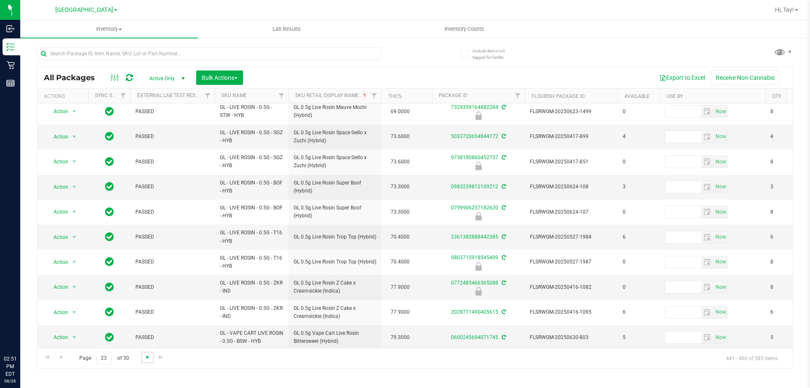
click at [148, 359] on span "Go to the next page" at bounding box center [147, 357] width 7 height 7
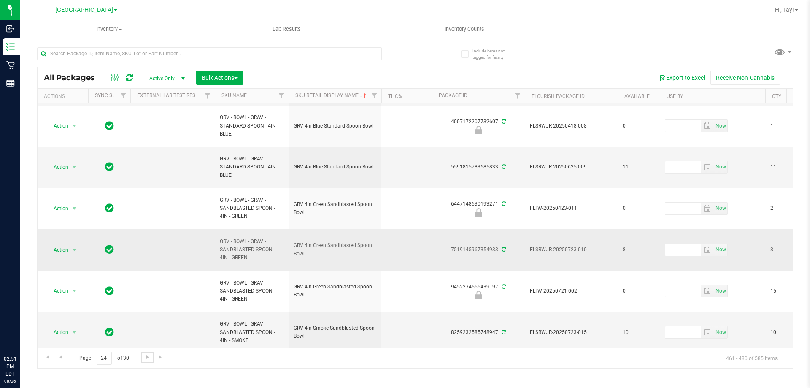
scroll to position [371, 0]
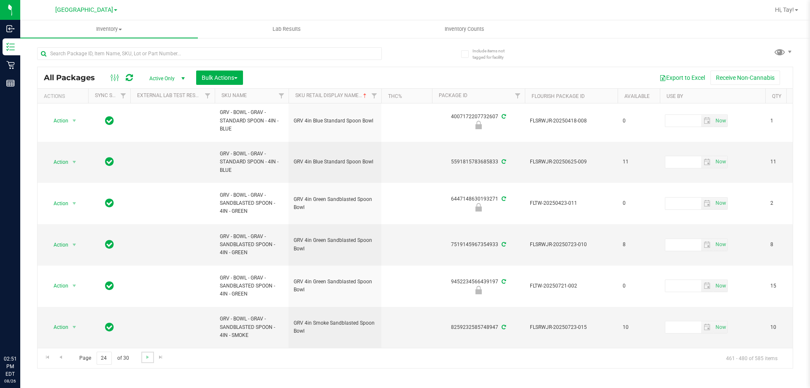
click at [145, 362] on link "Go to the next page" at bounding box center [147, 357] width 12 height 11
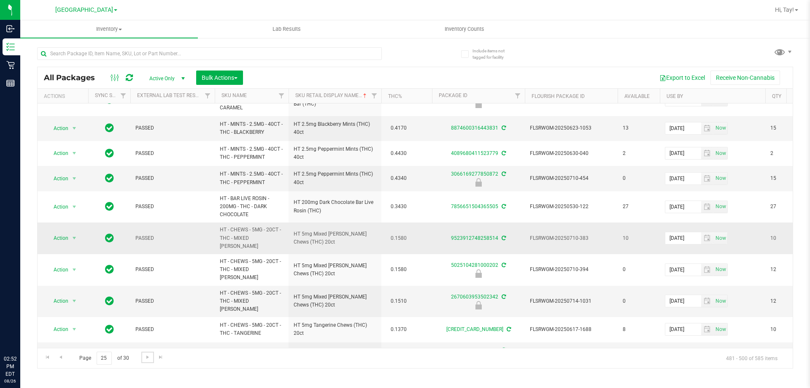
scroll to position [313, 0]
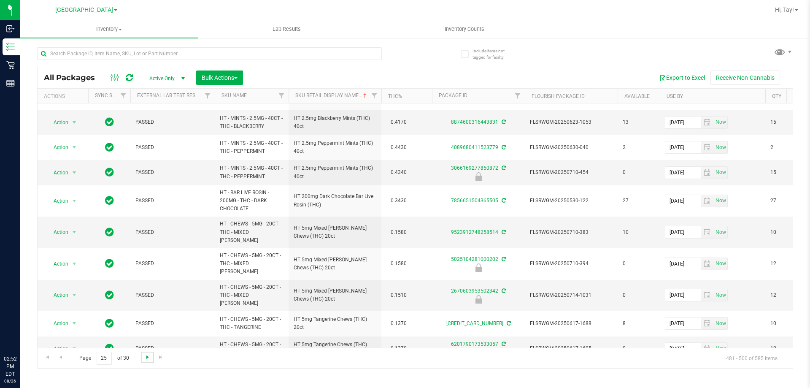
click at [148, 359] on span "Go to the next page" at bounding box center [147, 357] width 7 height 7
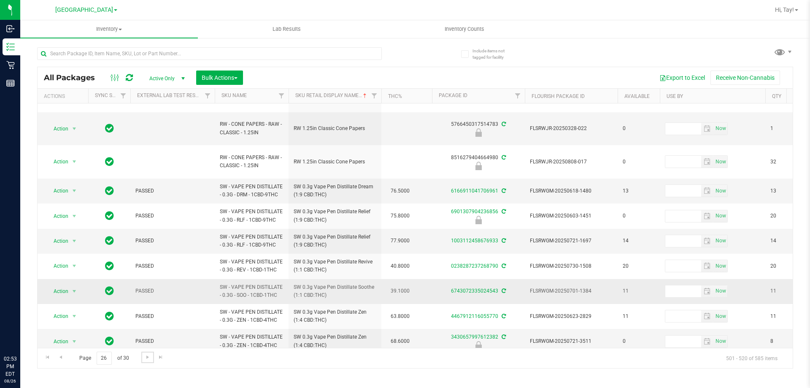
scroll to position [334, 0]
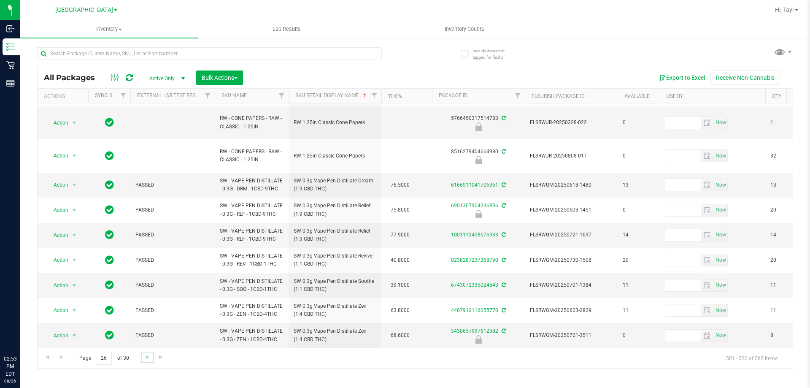
click at [143, 358] on link "Go to the next page" at bounding box center [147, 357] width 12 height 11
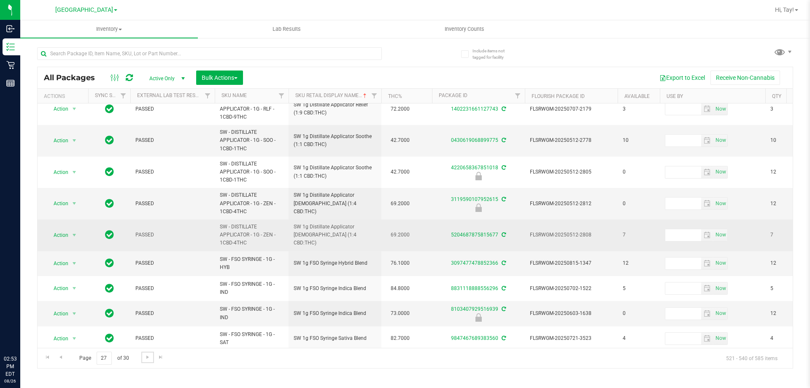
scroll to position [295, 0]
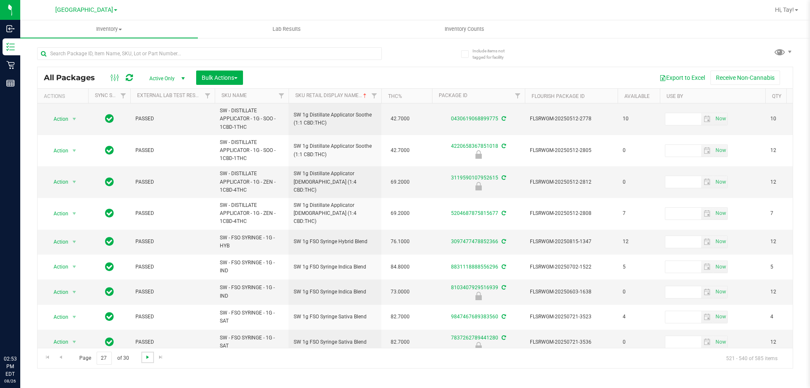
click at [150, 357] on span "Go to the next page" at bounding box center [147, 357] width 7 height 7
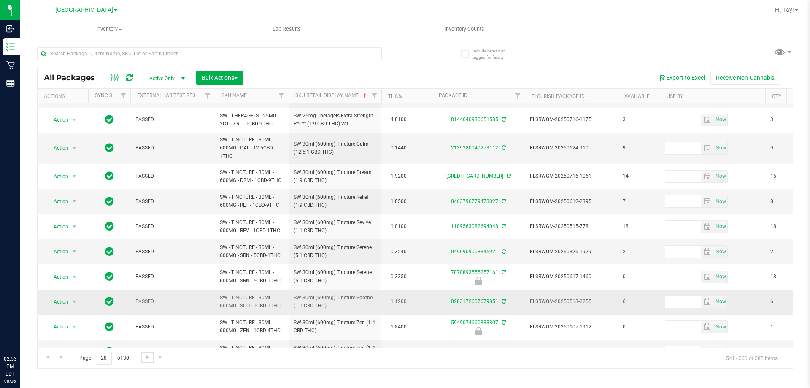
scroll to position [269, 0]
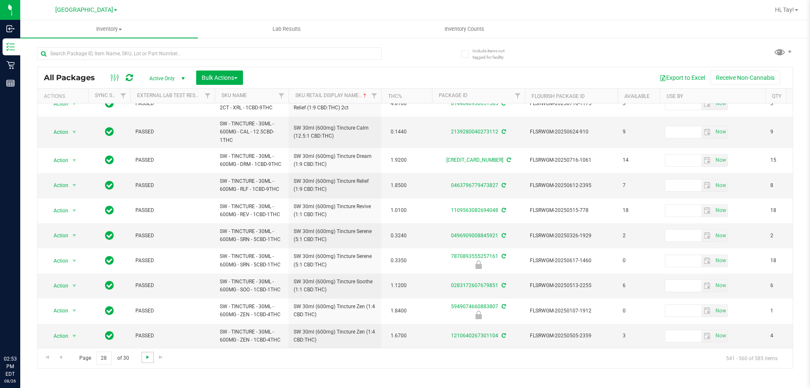
click at [148, 360] on span "Go to the next page" at bounding box center [147, 357] width 7 height 7
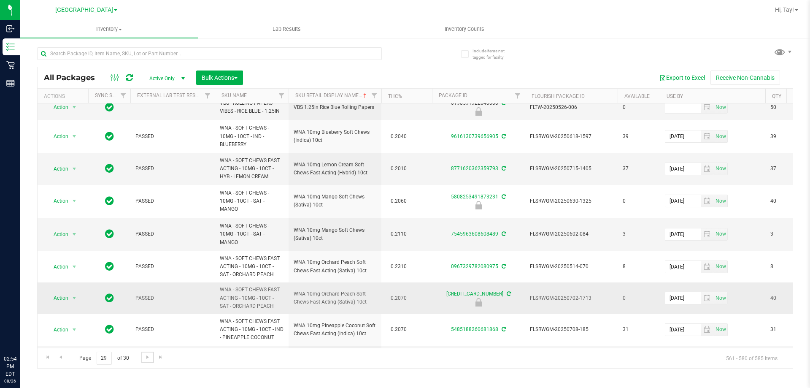
scroll to position [373, 0]
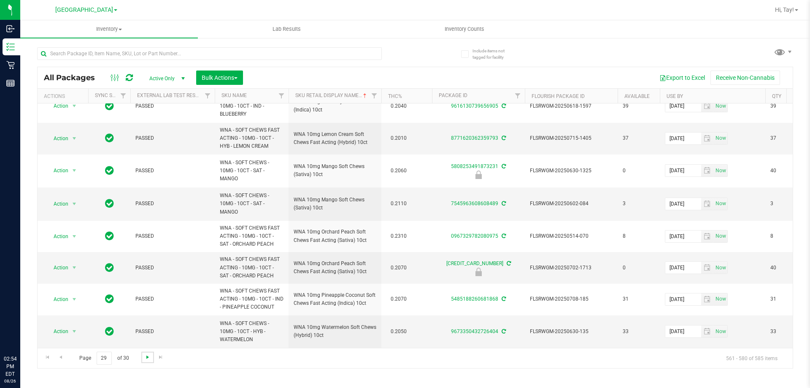
click at [147, 359] on span "Go to the next page" at bounding box center [147, 357] width 7 height 7
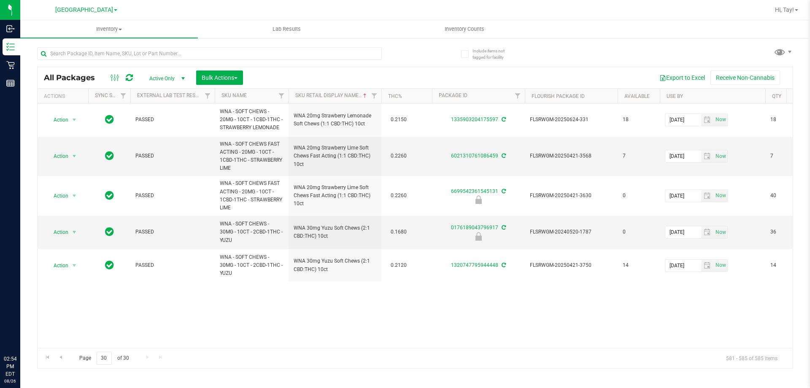
click at [40, 356] on div "Page 30 of 30 581 - 585 of 585 items" at bounding box center [415, 358] width 755 height 20
click at [46, 358] on span "Go to the first page" at bounding box center [47, 357] width 7 height 7
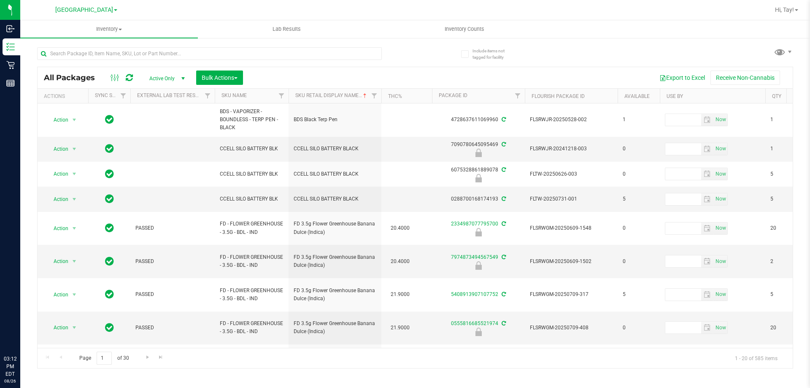
click at [425, 70] on div "Export to Excel Receive Non-Cannabis" at bounding box center [517, 77] width 537 height 14
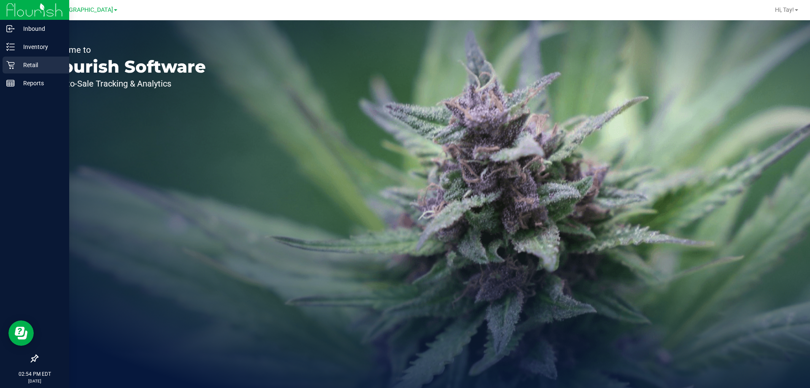
click at [15, 64] on p "Retail" at bounding box center [40, 65] width 51 height 10
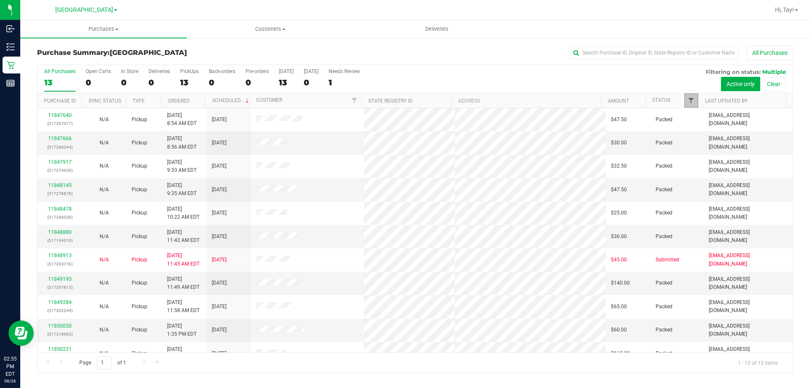
click at [694, 102] on span "Filter" at bounding box center [691, 100] width 7 height 7
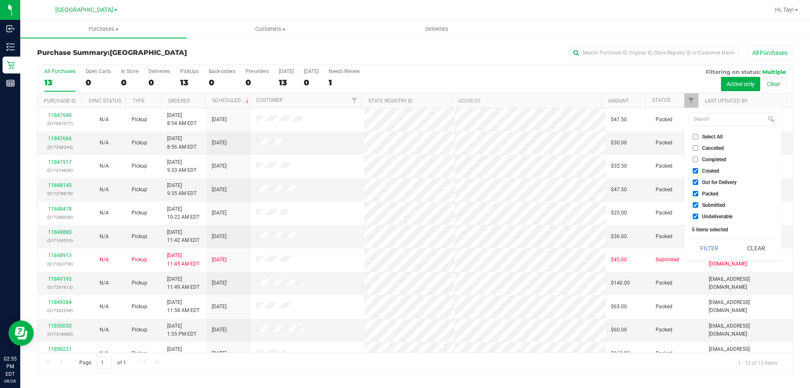
click at [723, 218] on span "Undeliverable" at bounding box center [717, 216] width 30 height 5
click at [698, 218] on input "Undeliverable" at bounding box center [695, 216] width 5 height 5
checkbox input "false"
click at [709, 194] on span "Packed" at bounding box center [710, 193] width 16 height 5
click at [698, 194] on input "Packed" at bounding box center [695, 193] width 5 height 5
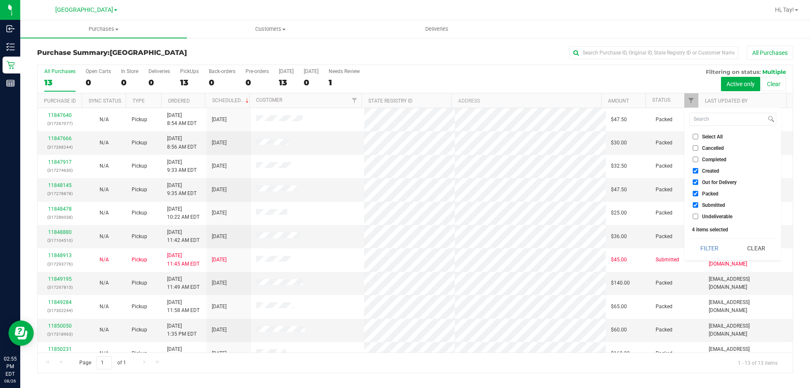
checkbox input "false"
click at [712, 184] on span "Out for Delivery" at bounding box center [719, 182] width 35 height 5
click at [698, 184] on input "Out for Delivery" at bounding box center [695, 181] width 5 height 5
checkbox input "false"
click at [710, 168] on span "Created" at bounding box center [710, 170] width 17 height 5
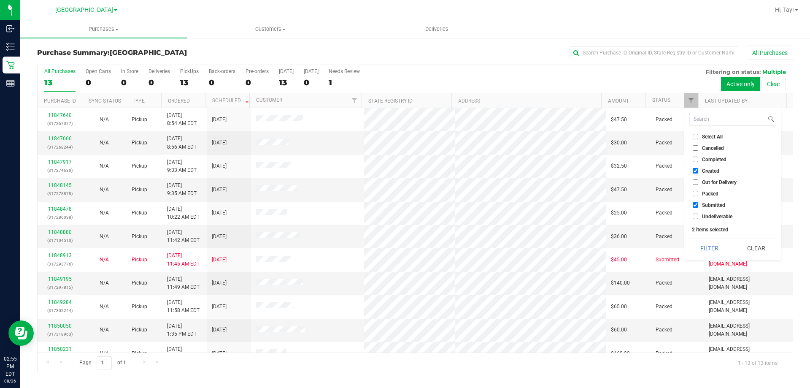
click at [698, 168] on input "Created" at bounding box center [695, 170] width 5 height 5
checkbox input "false"
click at [708, 246] on button "Filter" at bounding box center [710, 248] width 41 height 19
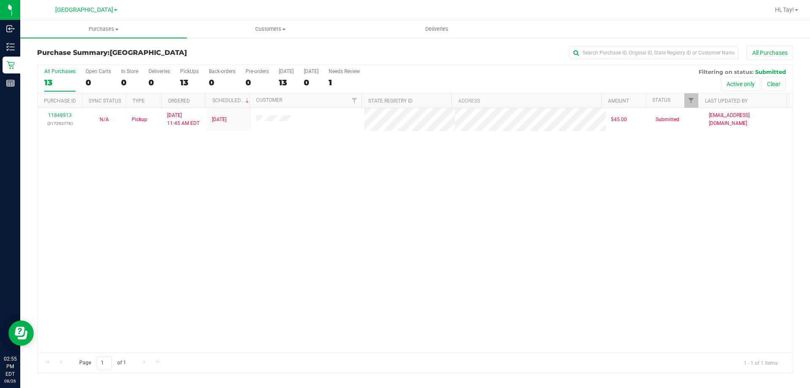
click at [299, 201] on div "11848913 (317293776) N/A Pickup 8/26/2025 11:45 AM EDT 8/26/2025 $45.00 Submitt…" at bounding box center [415, 230] width 755 height 244
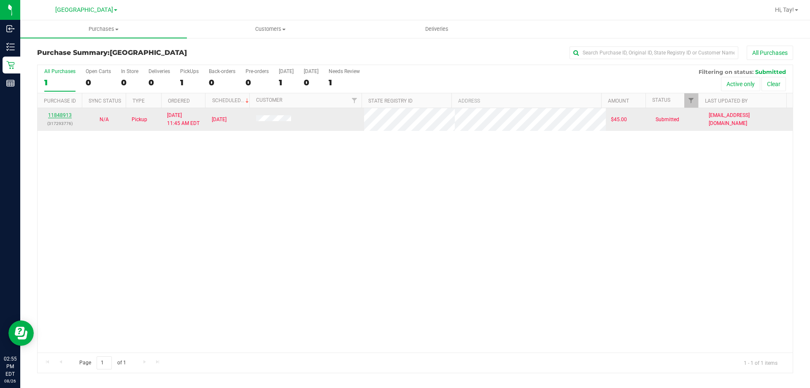
click at [60, 115] on link "11848913" at bounding box center [60, 115] width 24 height 6
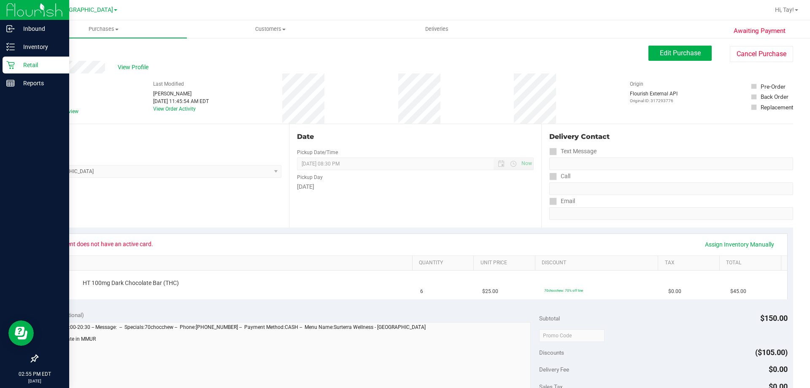
click at [11, 68] on icon at bounding box center [10, 65] width 8 height 8
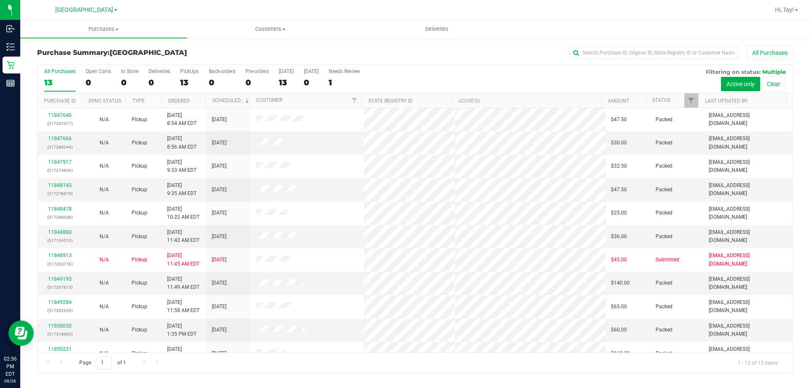
click at [441, 81] on div "All Purchases 13 Open Carts 0 In Store 0 Deliveries 0 PickUps 13 Back-orders 0 …" at bounding box center [415, 79] width 755 height 28
click at [690, 100] on span "Filter" at bounding box center [691, 100] width 7 height 7
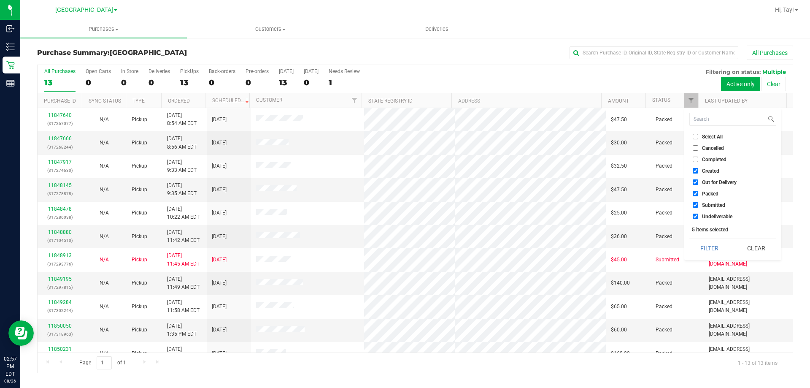
click at [708, 167] on li "Created" at bounding box center [733, 170] width 87 height 9
click at [709, 170] on span "Created" at bounding box center [710, 170] width 17 height 5
click at [698, 170] on input "Created" at bounding box center [695, 170] width 5 height 5
checkbox input "false"
click at [709, 181] on span "Out for Delivery" at bounding box center [719, 182] width 35 height 5
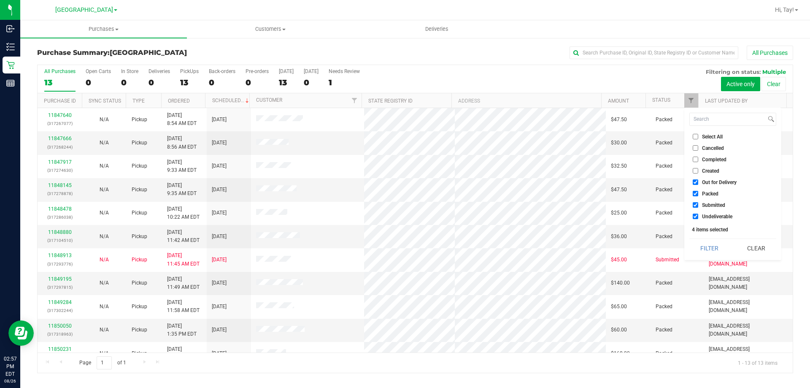
click at [698, 181] on input "Out for Delivery" at bounding box center [695, 181] width 5 height 5
checkbox input "false"
click at [707, 192] on span "Packed" at bounding box center [710, 193] width 16 height 5
click at [698, 192] on input "Packed" at bounding box center [695, 193] width 5 height 5
checkbox input "false"
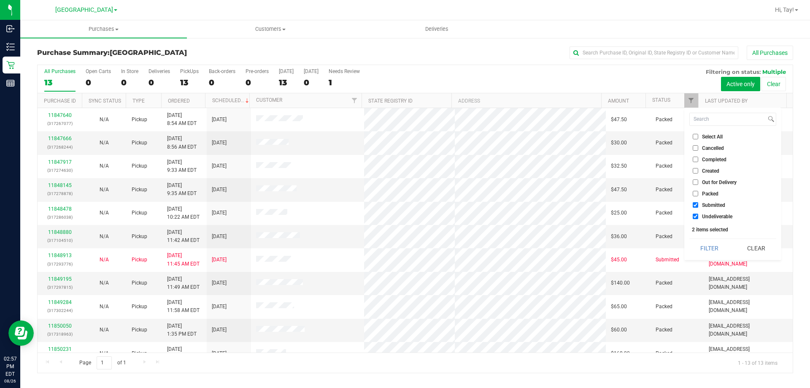
click at [707, 217] on span "Undeliverable" at bounding box center [717, 216] width 30 height 5
click at [698, 217] on input "Undeliverable" at bounding box center [695, 216] width 5 height 5
checkbox input "false"
click at [704, 245] on button "Filter" at bounding box center [710, 248] width 41 height 19
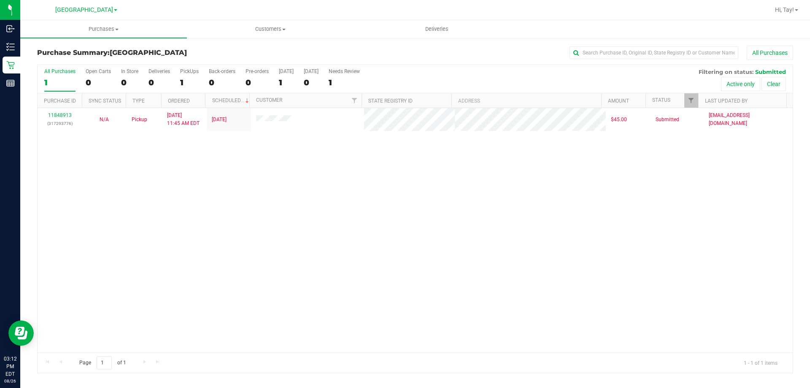
drag, startPoint x: 200, startPoint y: 187, endPoint x: 190, endPoint y: 167, distance: 22.6
click at [200, 182] on div "11848913 (317293776) N/A Pickup 8/26/2025 11:45 AM EDT 8/26/2025 $45.00 Submitt…" at bounding box center [415, 230] width 755 height 244
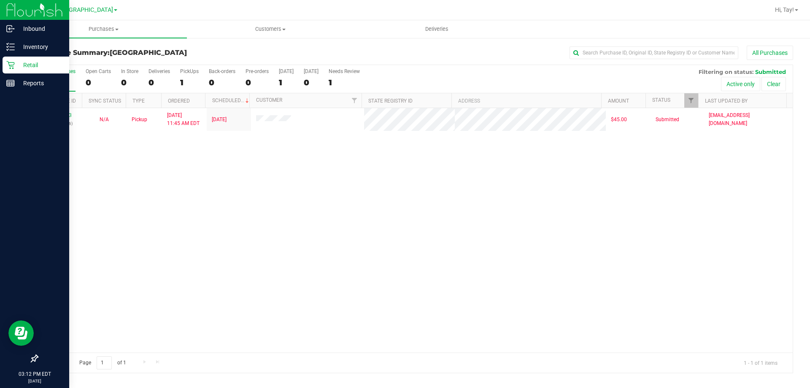
click at [16, 59] on div "Retail" at bounding box center [36, 65] width 67 height 17
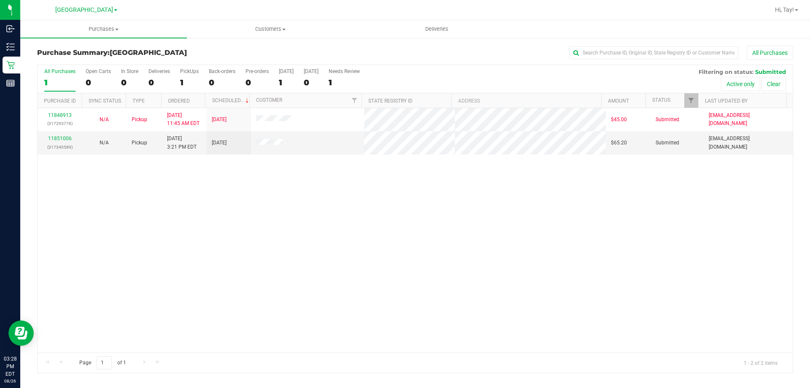
click at [320, 226] on div "11848913 (317293776) N/A Pickup 8/26/2025 11:45 AM EDT 8/26/2025 $45.00 Submitt…" at bounding box center [415, 230] width 755 height 244
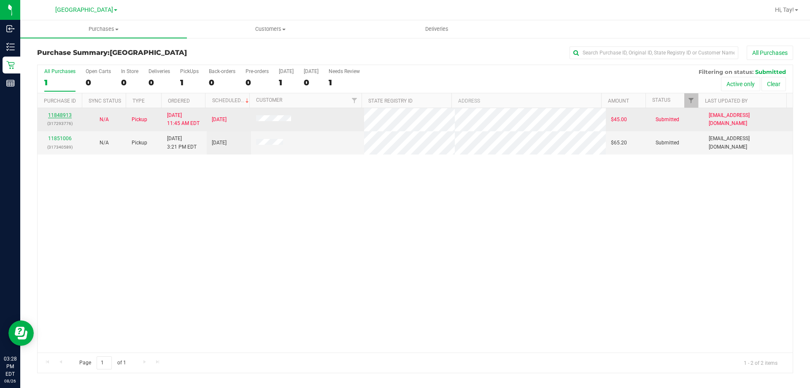
click at [59, 113] on link "11848913" at bounding box center [60, 115] width 24 height 6
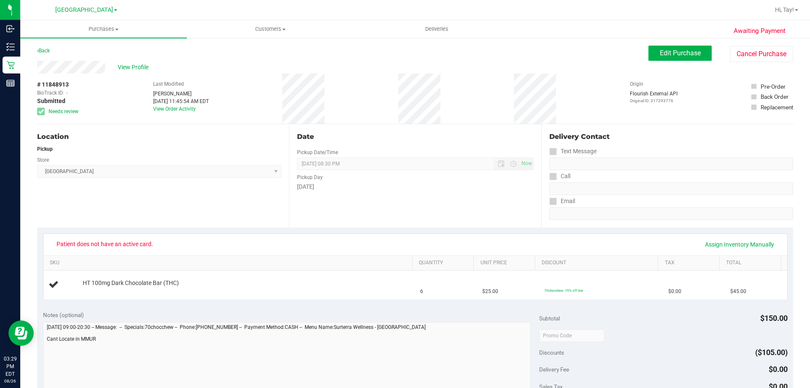
click at [238, 121] on div "# 11848913 BioTrack ID: - Submitted Needs review Last Modified David Whitehead …" at bounding box center [415, 98] width 756 height 50
click at [139, 66] on span "View Profile" at bounding box center [135, 67] width 34 height 9
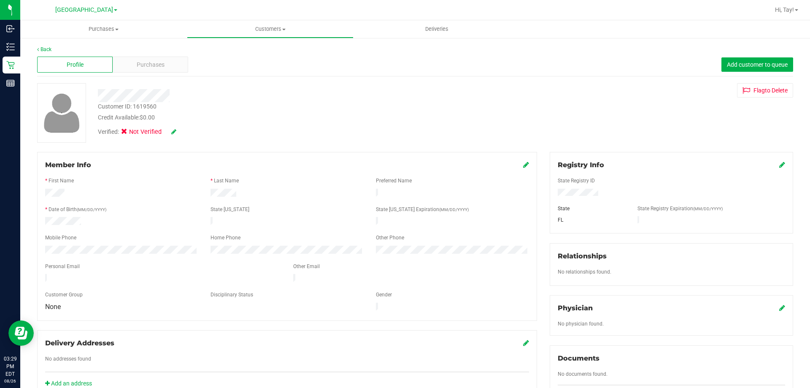
click at [523, 162] on icon at bounding box center [526, 164] width 6 height 7
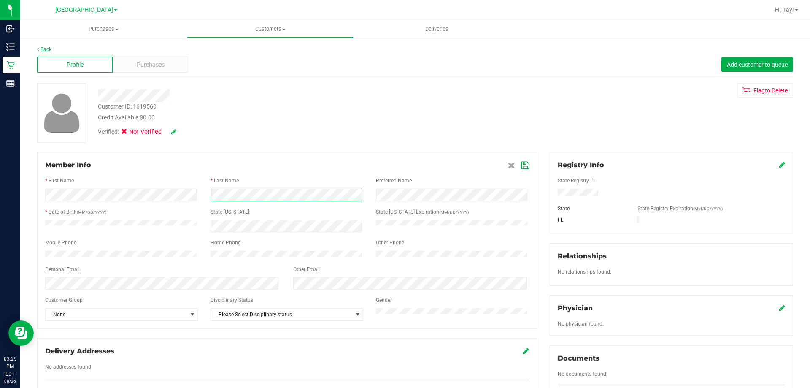
click at [151, 197] on div at bounding box center [287, 195] width 497 height 13
click at [780, 166] on icon at bounding box center [783, 164] width 6 height 7
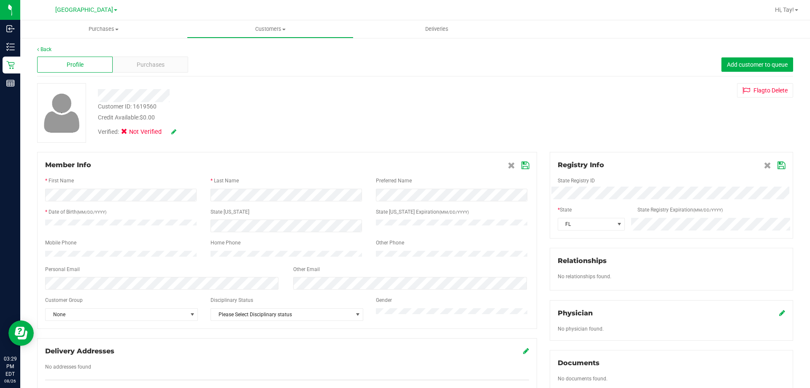
click at [445, 193] on div "Member Info * First Name * Last Name Preferred Name * Date of Birth (MM/DD/YYYY…" at bounding box center [415, 369] width 769 height 435
click at [778, 168] on icon at bounding box center [782, 165] width 8 height 7
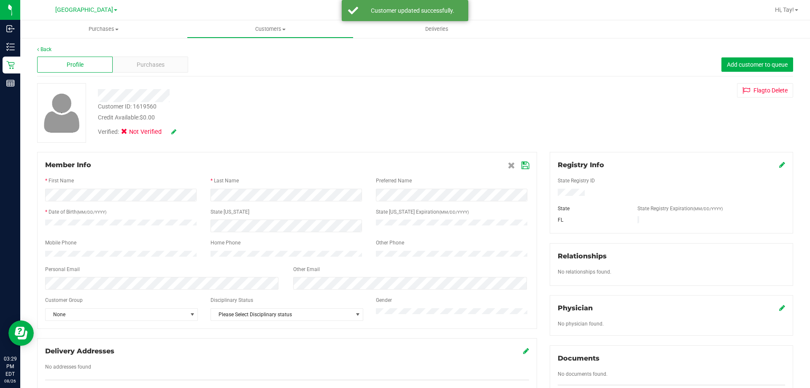
click at [174, 131] on icon at bounding box center [173, 132] width 5 height 6
click at [130, 131] on span at bounding box center [127, 133] width 8 height 8
click at [0, 0] on input "Medical" at bounding box center [0, 0] width 0 height 0
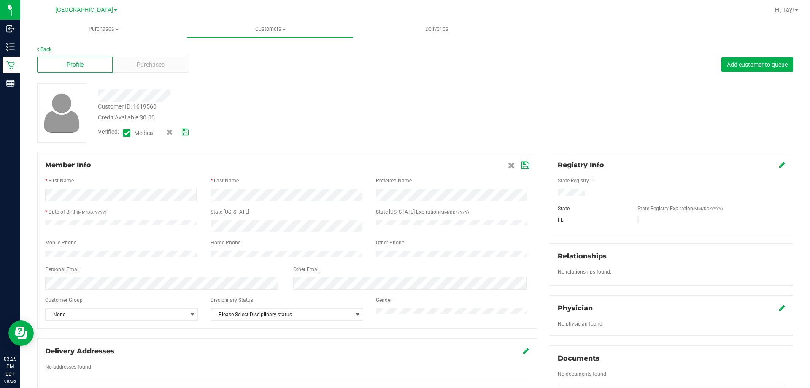
click at [189, 135] on icon at bounding box center [185, 132] width 7 height 6
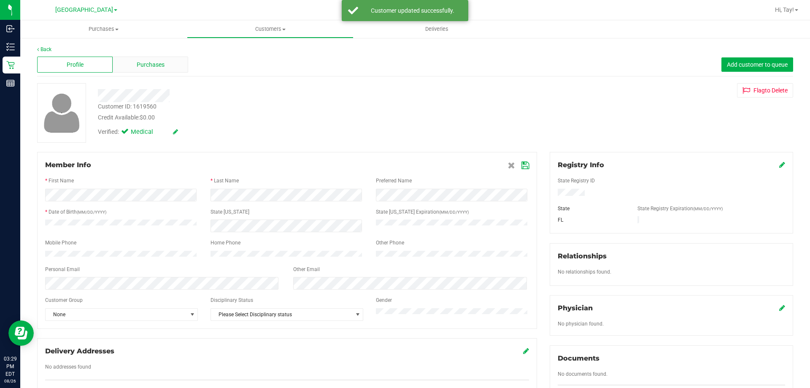
click at [164, 68] on div "Purchases" at bounding box center [151, 65] width 76 height 16
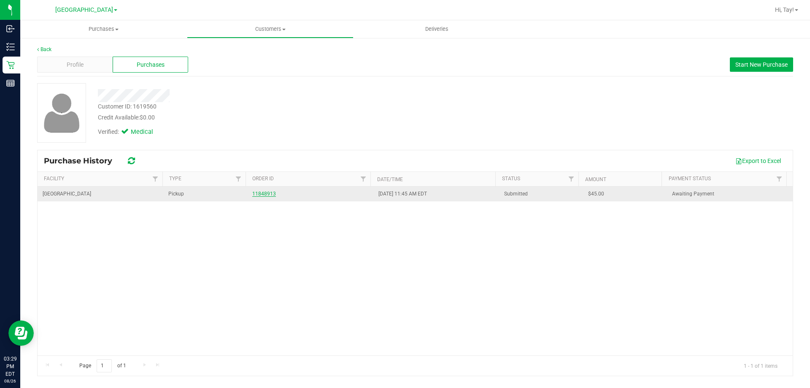
click at [254, 196] on link "11848913" at bounding box center [264, 194] width 24 height 6
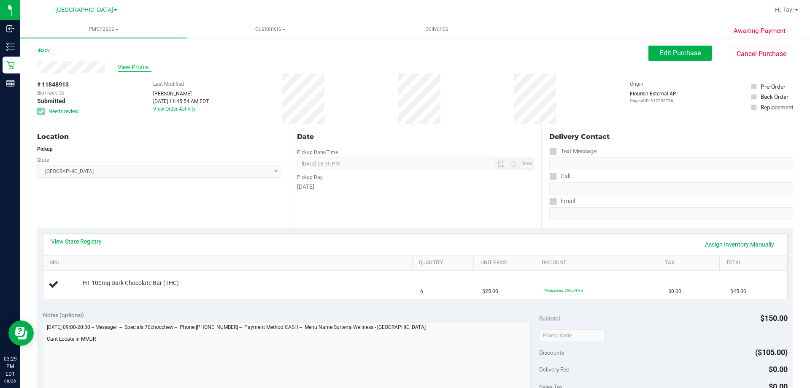
click at [143, 66] on span "View Profile" at bounding box center [135, 67] width 34 height 9
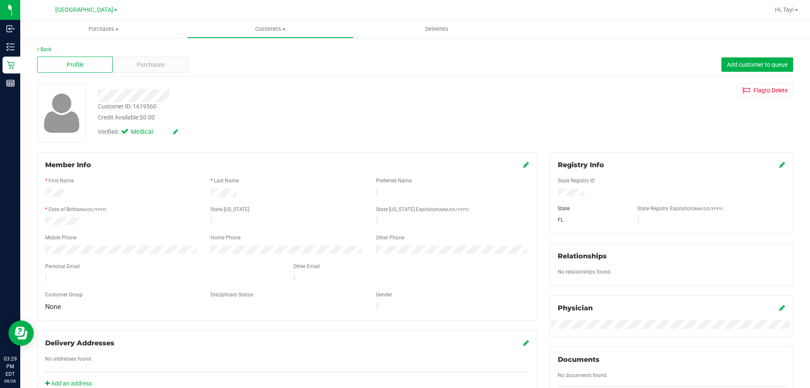
click at [525, 163] on div "Member Info * First Name * Last Name Preferred Name * Date of Birth (MM/DD/YYYY…" at bounding box center [287, 236] width 500 height 169
click at [523, 163] on icon at bounding box center [526, 164] width 6 height 7
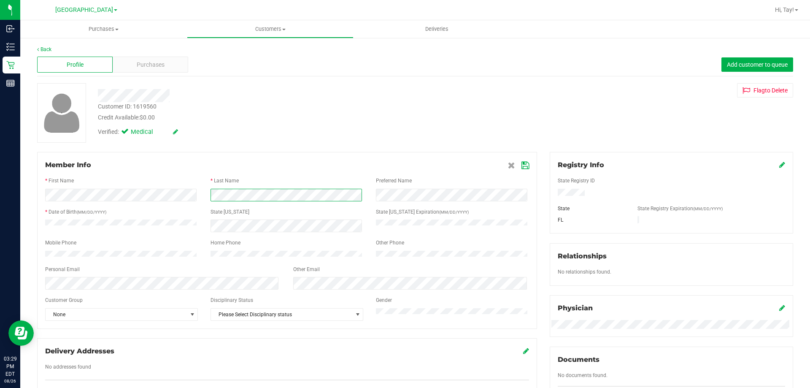
click at [86, 177] on form "Member Info * First Name * Last Name Preferred Name * Date of Birth (MM/DD/YYYY…" at bounding box center [287, 240] width 484 height 161
click at [523, 162] on icon at bounding box center [526, 165] width 8 height 7
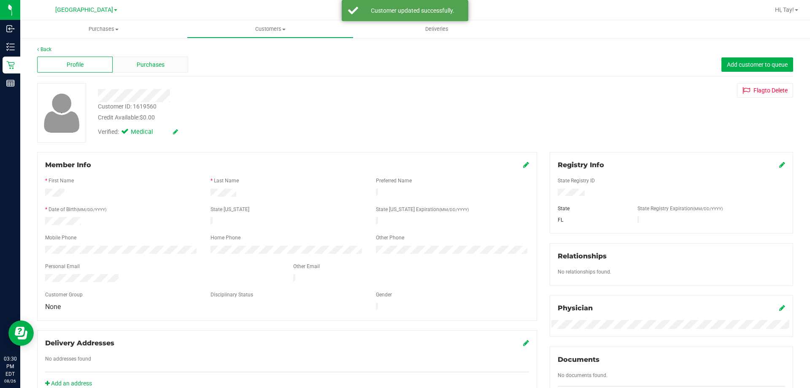
click at [152, 71] on div "Purchases" at bounding box center [151, 65] width 76 height 16
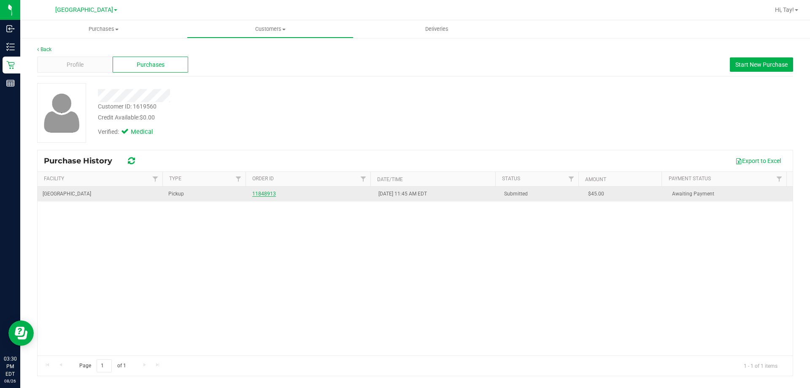
click at [268, 192] on link "11848913" at bounding box center [264, 194] width 24 height 6
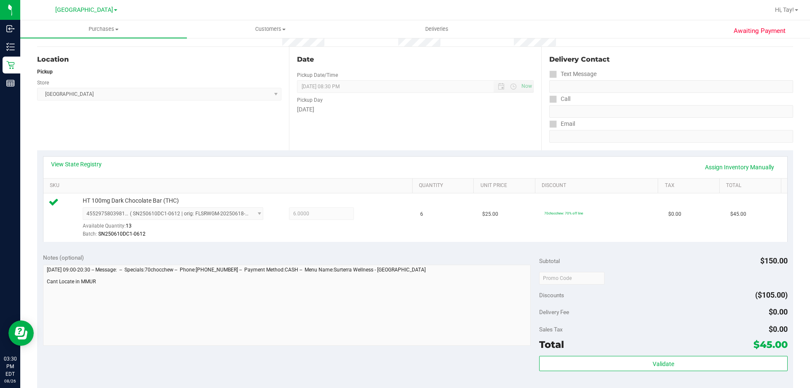
scroll to position [211, 0]
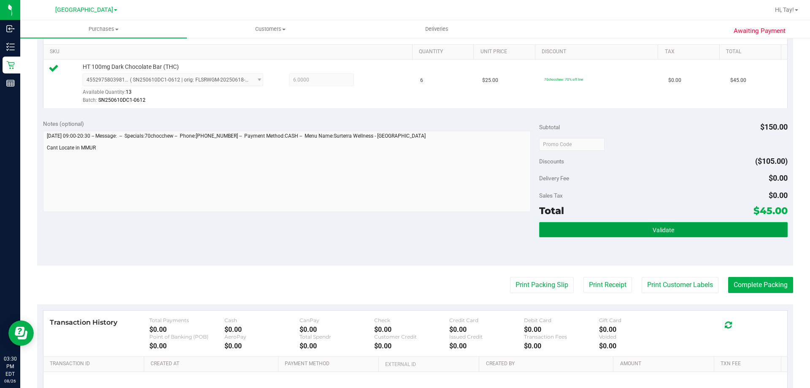
click at [651, 234] on button "Validate" at bounding box center [663, 229] width 248 height 15
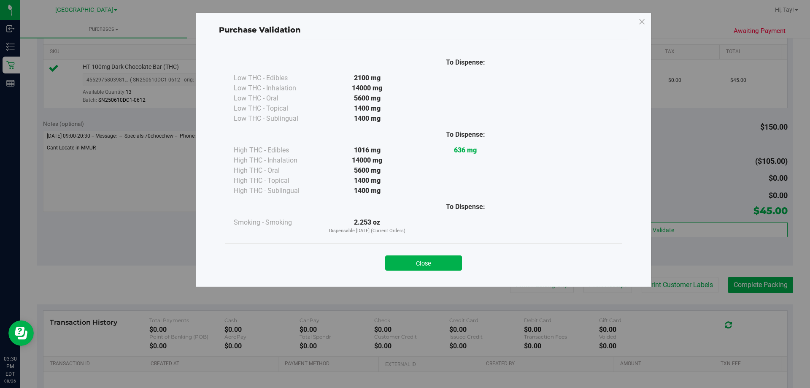
click at [452, 258] on button "Close" at bounding box center [423, 262] width 77 height 15
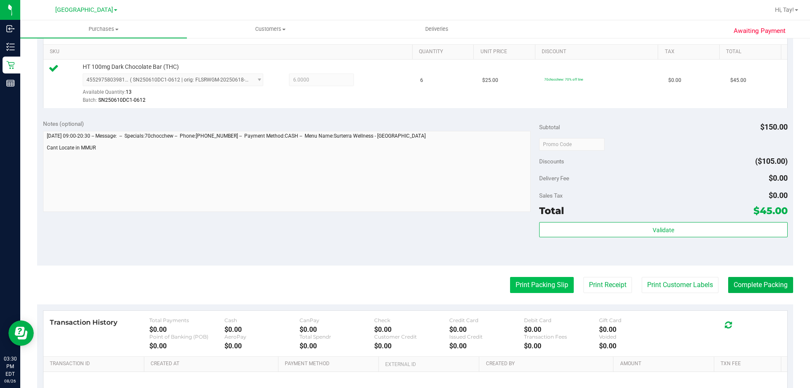
click at [543, 284] on button "Print Packing Slip" at bounding box center [542, 285] width 64 height 16
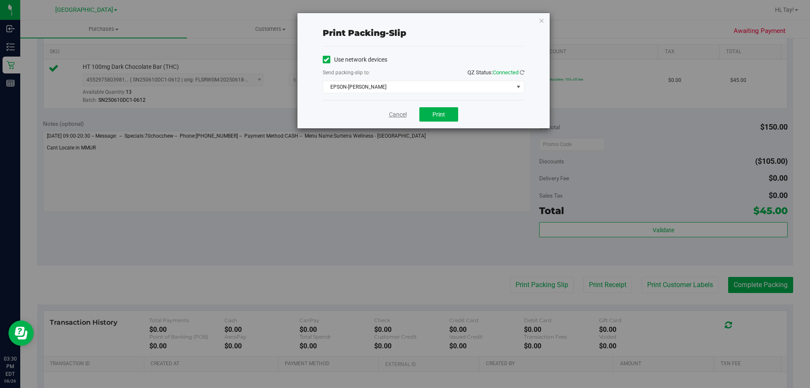
click at [401, 118] on link "Cancel" at bounding box center [398, 114] width 18 height 9
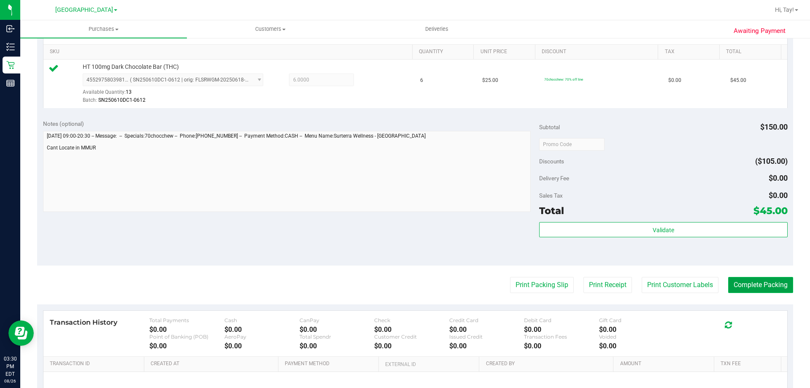
click at [773, 287] on button "Complete Packing" at bounding box center [760, 285] width 65 height 16
